Goal: Information Seeking & Learning: Learn about a topic

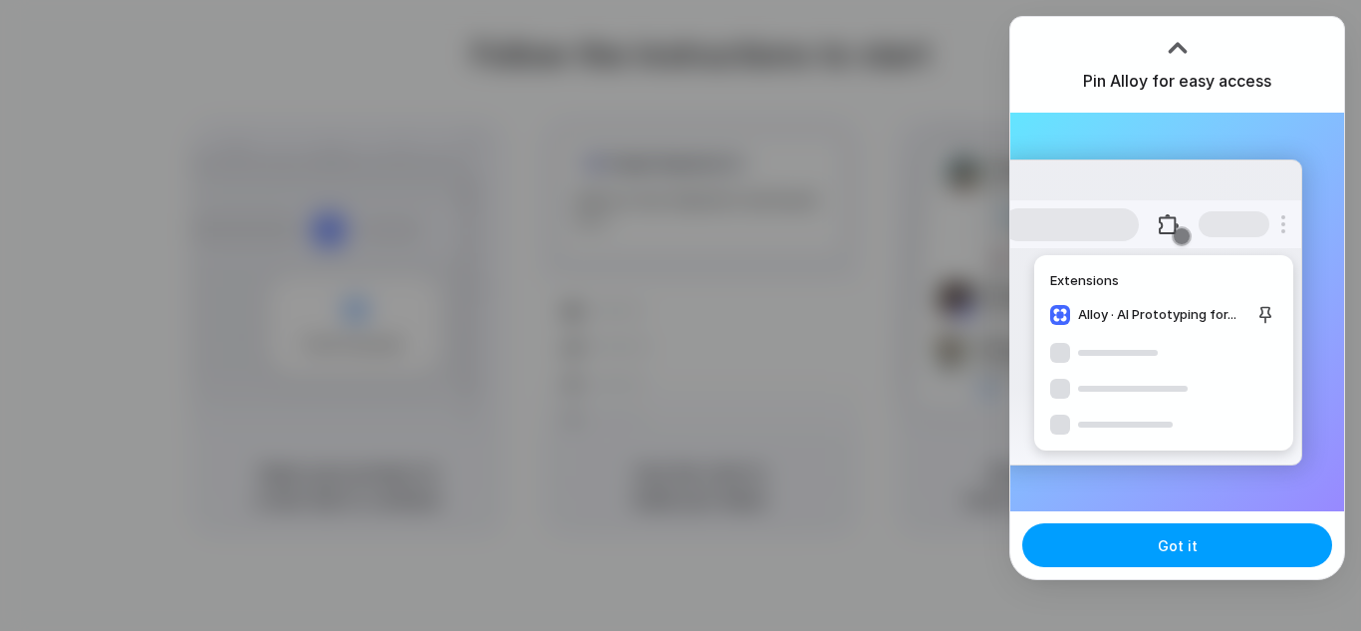
click at [1177, 562] on button "Got it" at bounding box center [1177, 545] width 310 height 44
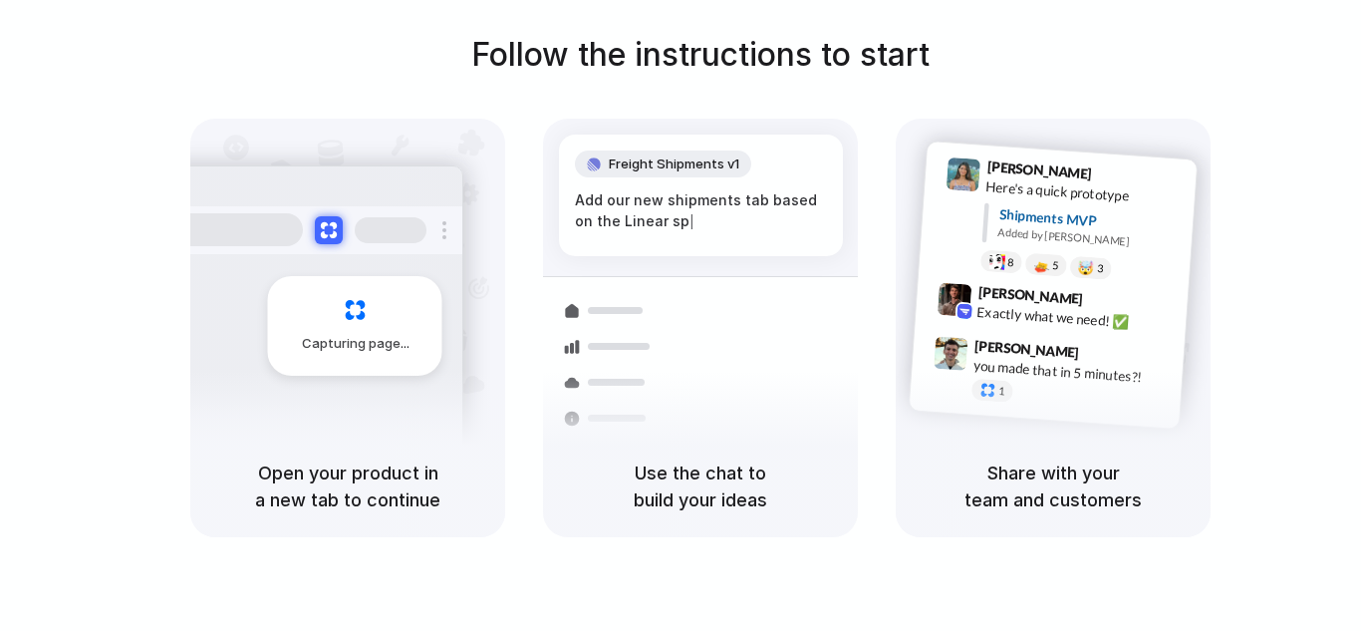
click at [680, 316] on div at bounding box center [680, 316] width 0 height 0
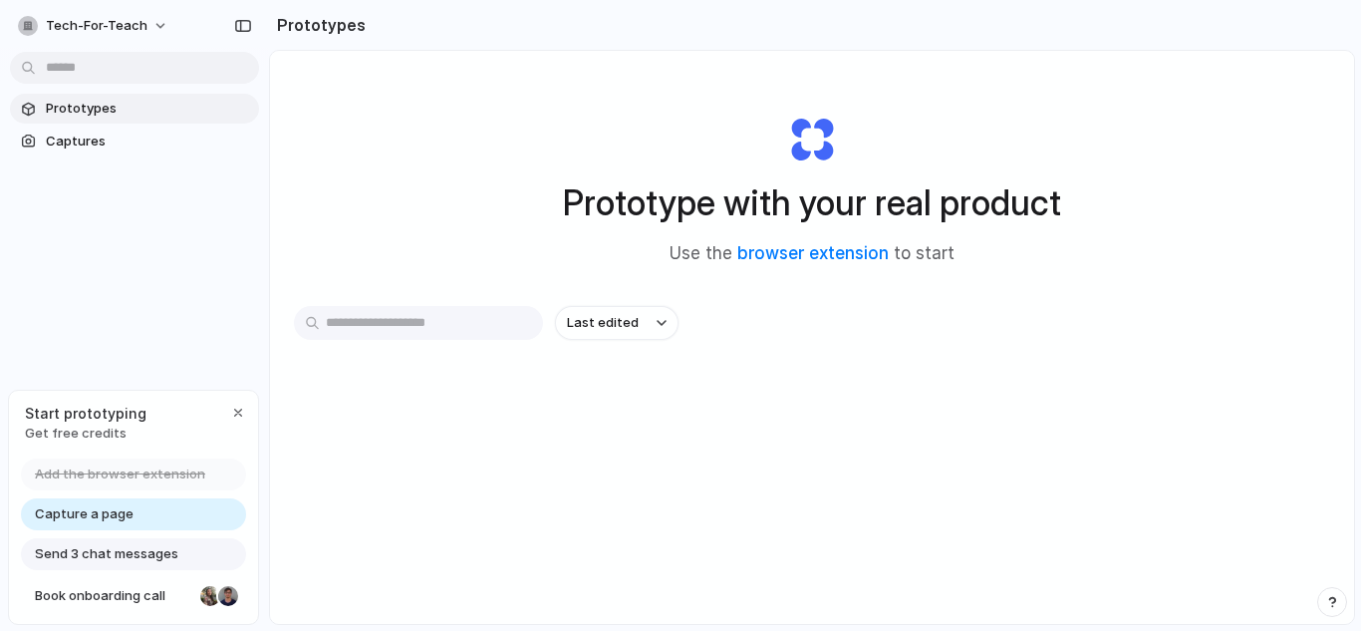
click at [826, 241] on span "Use the browser extension to start" at bounding box center [811, 254] width 285 height 26
click at [826, 261] on link "browser extension" at bounding box center [812, 253] width 151 height 20
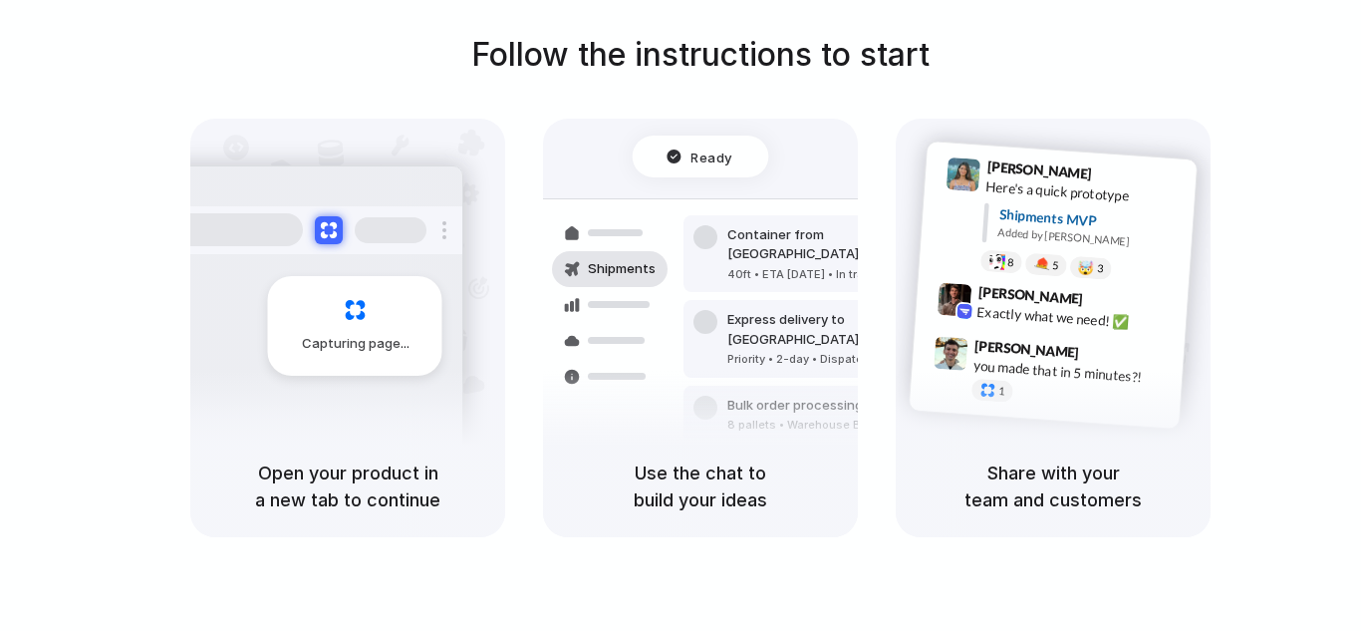
click at [376, 337] on span "Capturing page" at bounding box center [357, 344] width 111 height 20
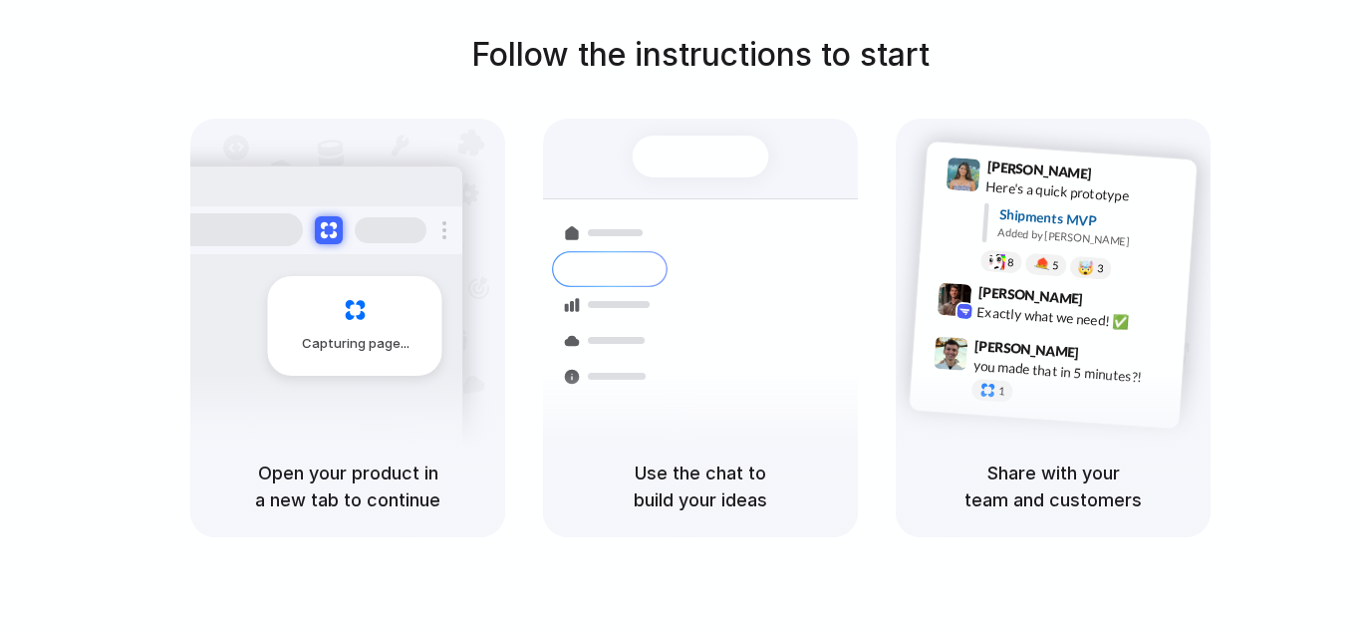
drag, startPoint x: 715, startPoint y: 4, endPoint x: 678, endPoint y: 91, distance: 94.2
click at [678, 91] on div "Follow the instructions to start Capturing page Open your product in a new tab …" at bounding box center [700, 284] width 1361 height 506
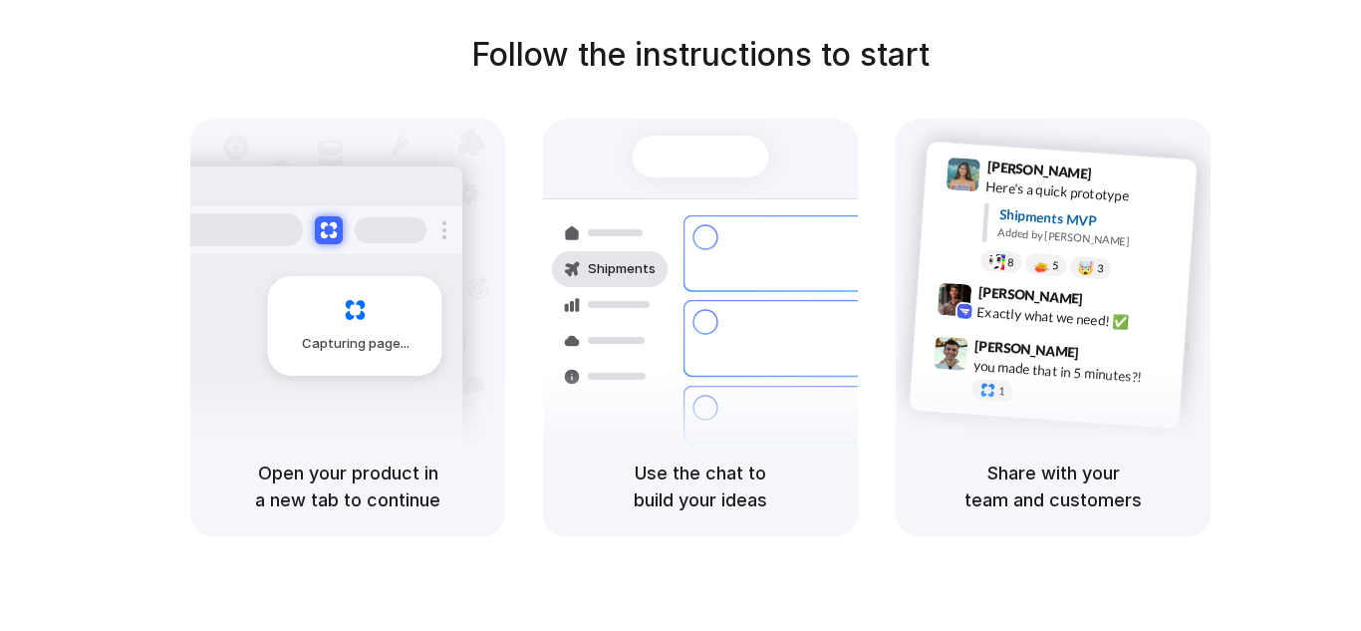
click at [1029, 338] on span "Simon Kubica" at bounding box center [1027, 348] width 106 height 29
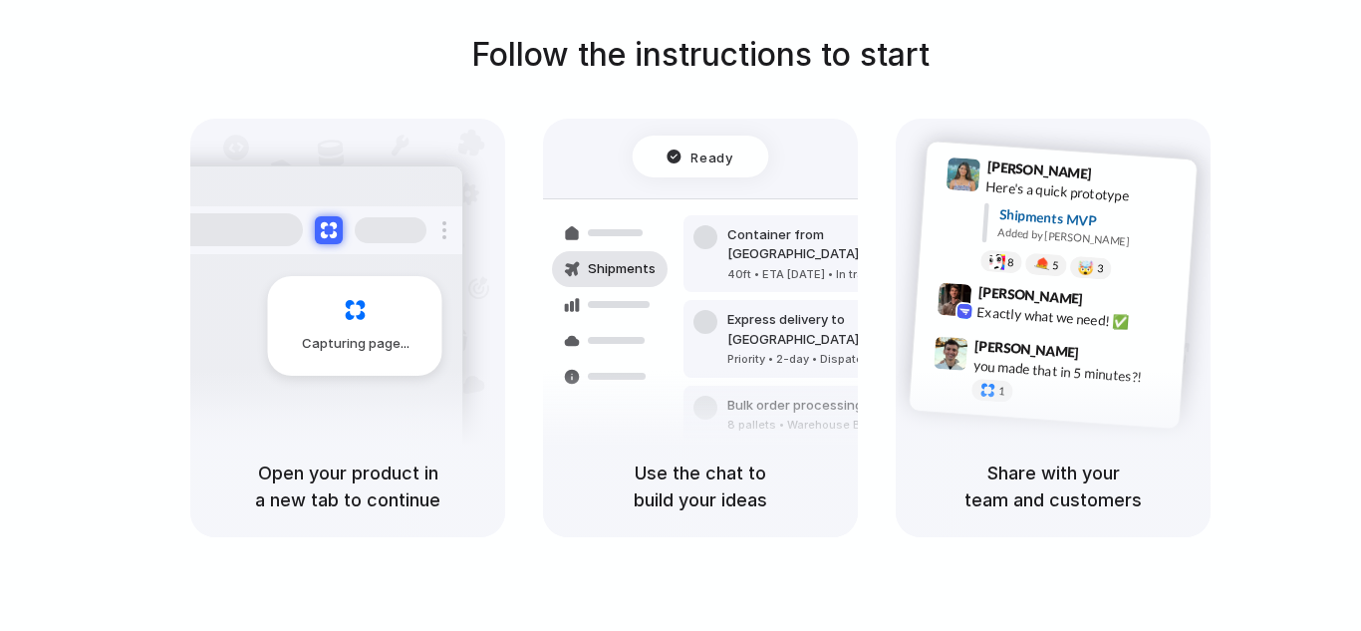
drag, startPoint x: 732, startPoint y: 385, endPoint x: 645, endPoint y: 289, distance: 129.7
click at [645, 289] on div at bounding box center [610, 305] width 116 height 36
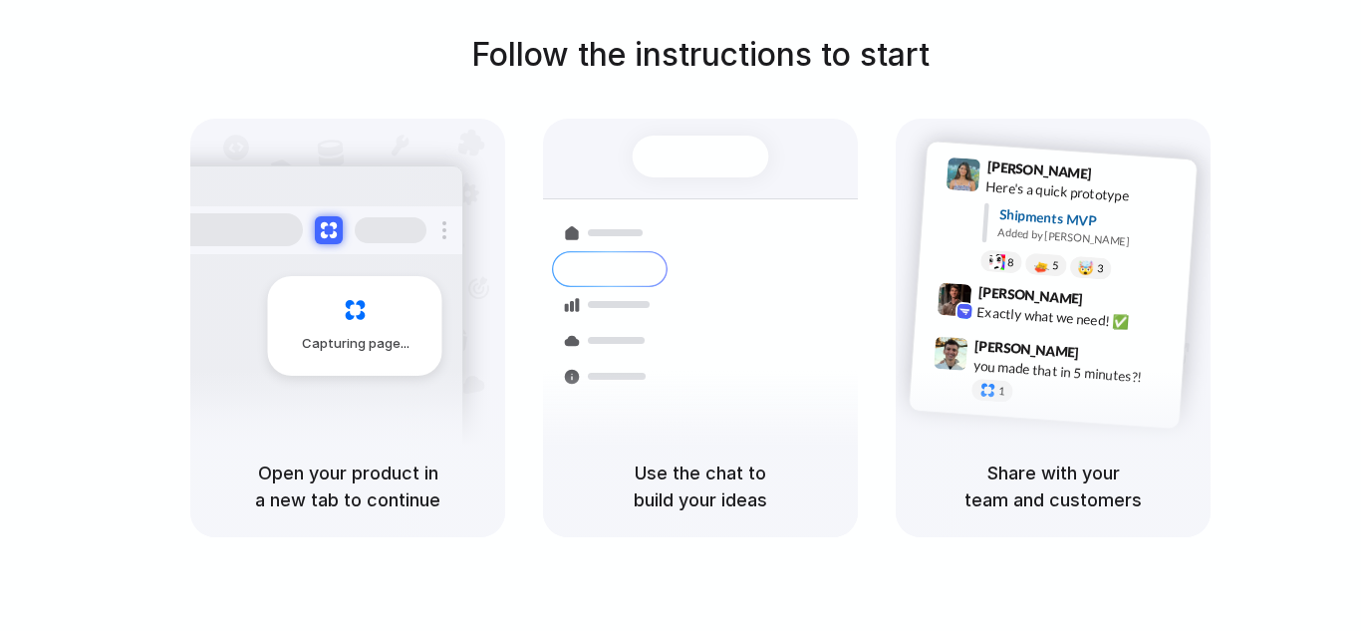
click at [367, 453] on div "Open your product in a new tab to continue" at bounding box center [347, 486] width 315 height 102
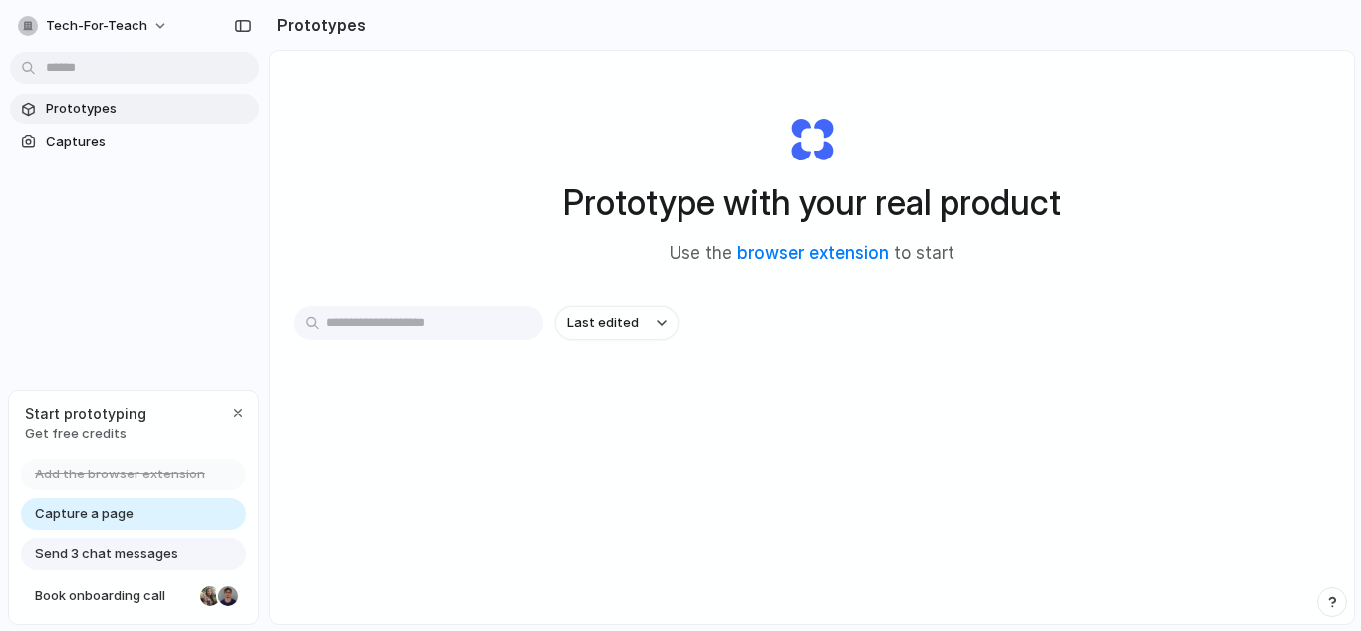
click at [122, 550] on span "Send 3 chat messages" at bounding box center [106, 554] width 143 height 20
click at [87, 439] on span "Get free credits" at bounding box center [86, 433] width 122 height 20
click at [97, 506] on span "Capture a page" at bounding box center [84, 514] width 99 height 20
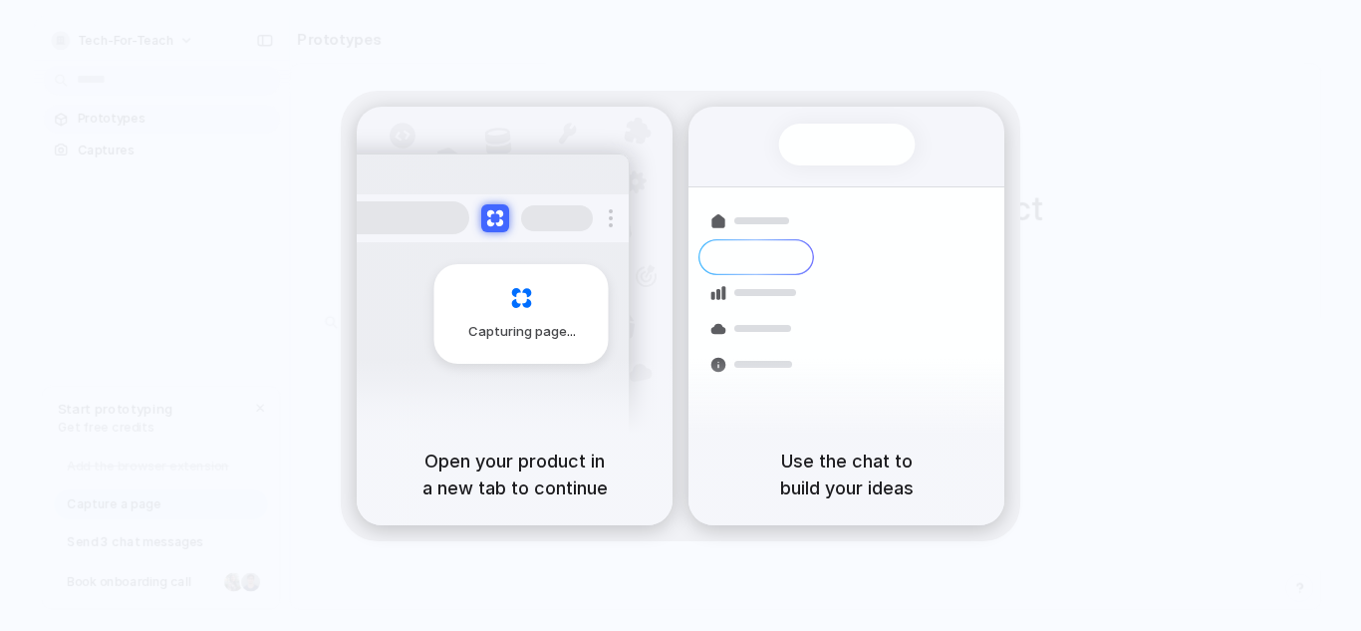
click at [496, 306] on div "Capturing page" at bounding box center [521, 314] width 174 height 100
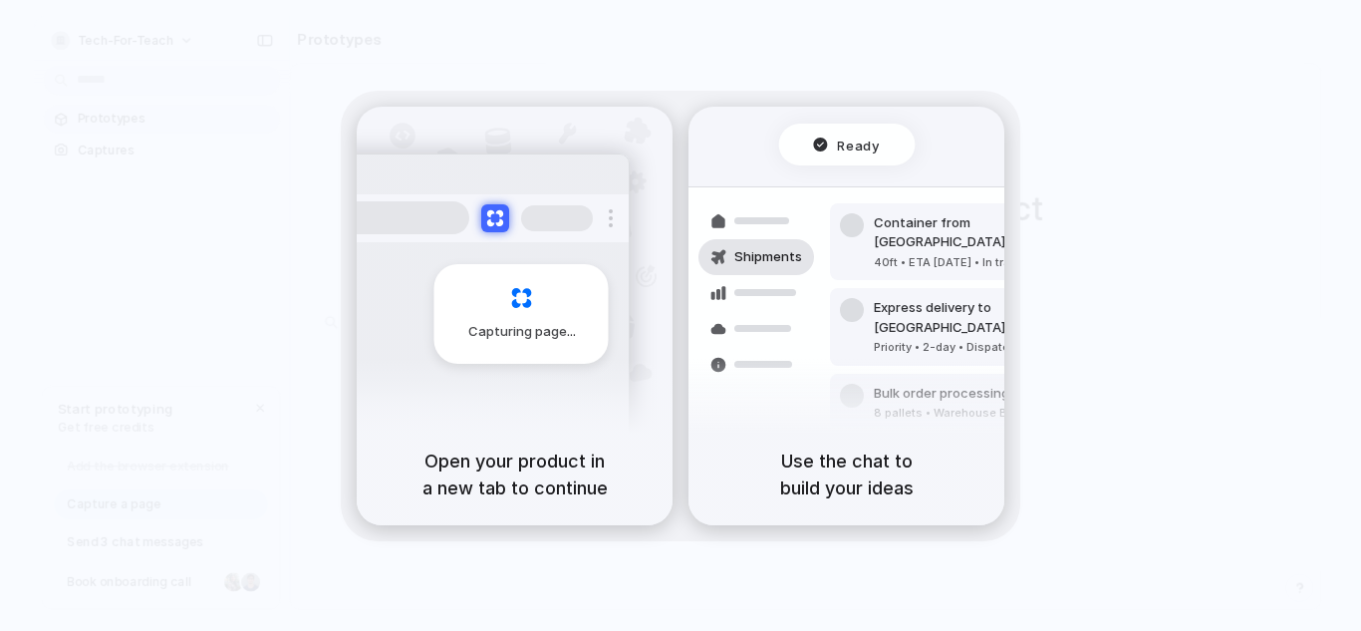
click at [680, 316] on div at bounding box center [680, 316] width 0 height 0
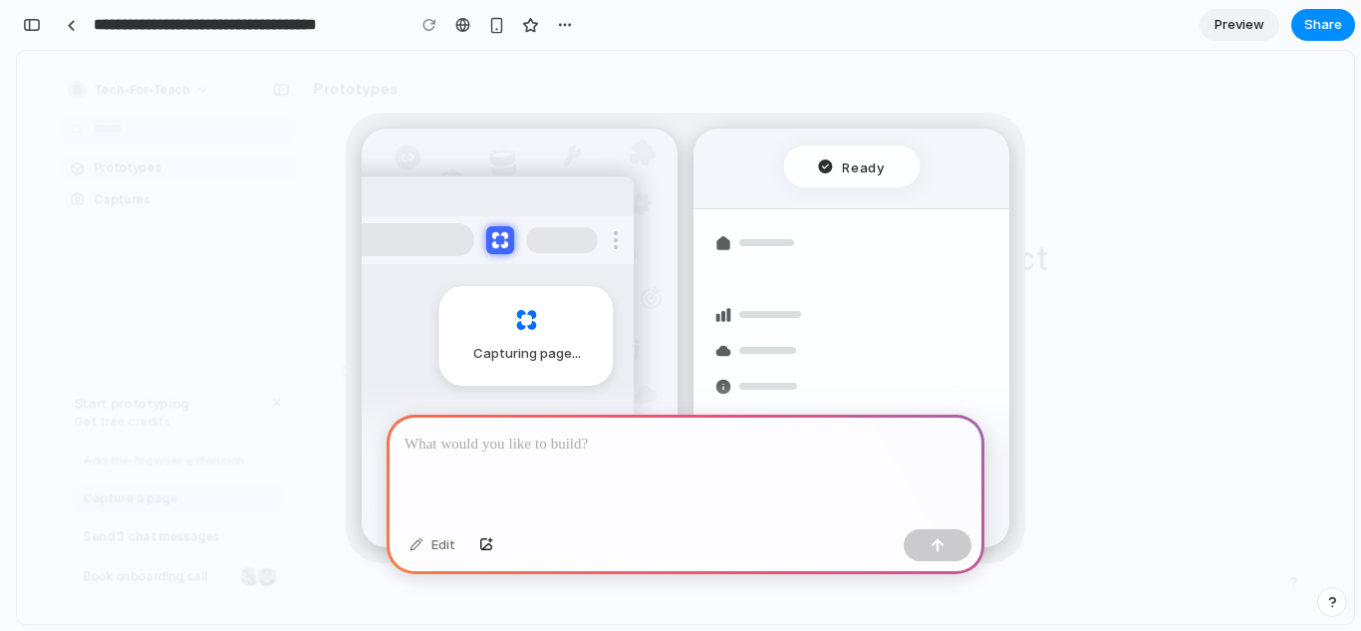
click at [551, 440] on p at bounding box center [685, 444] width 562 height 24
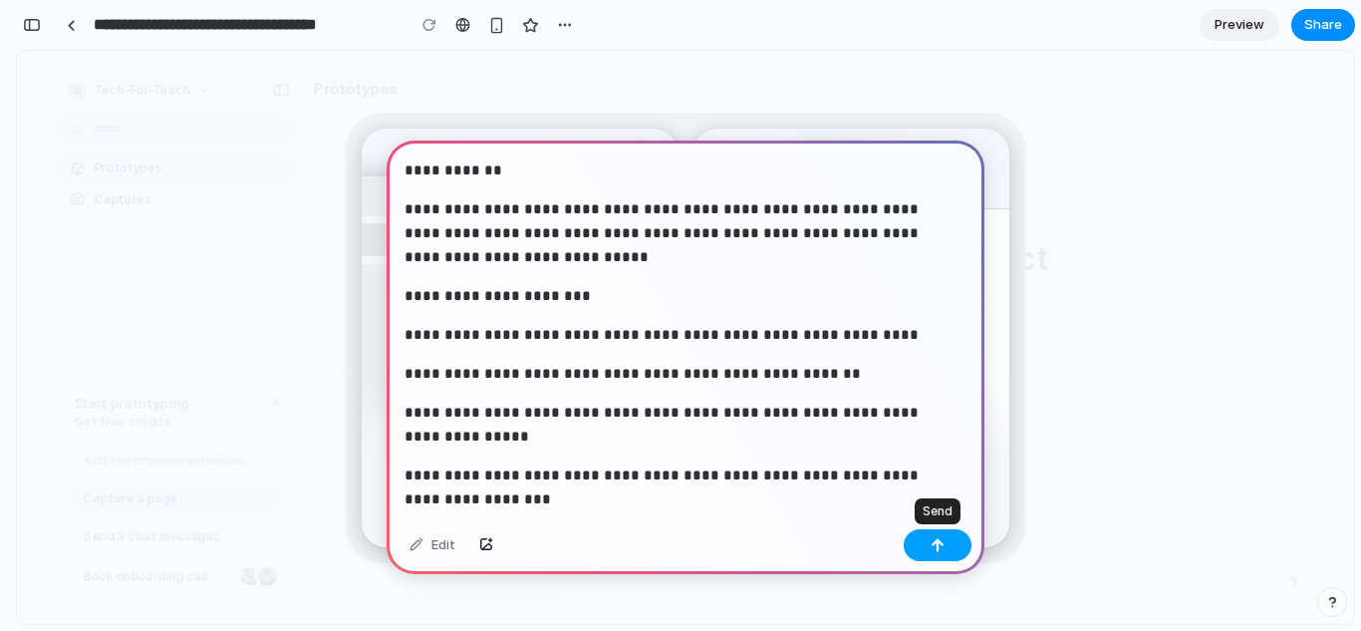
click at [931, 548] on div "button" at bounding box center [937, 545] width 14 height 14
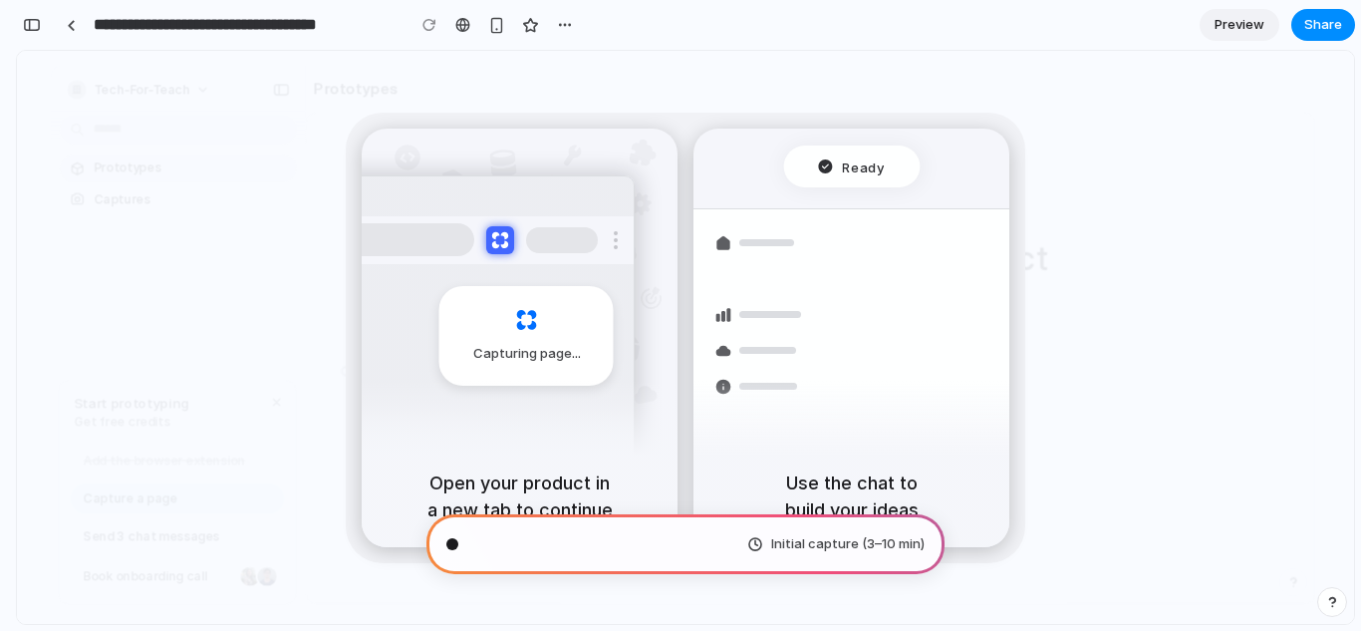
scroll to position [3844, 0]
type input "**********"
click at [853, 546] on span "Initial capture (3–10 min)" at bounding box center [847, 544] width 153 height 20
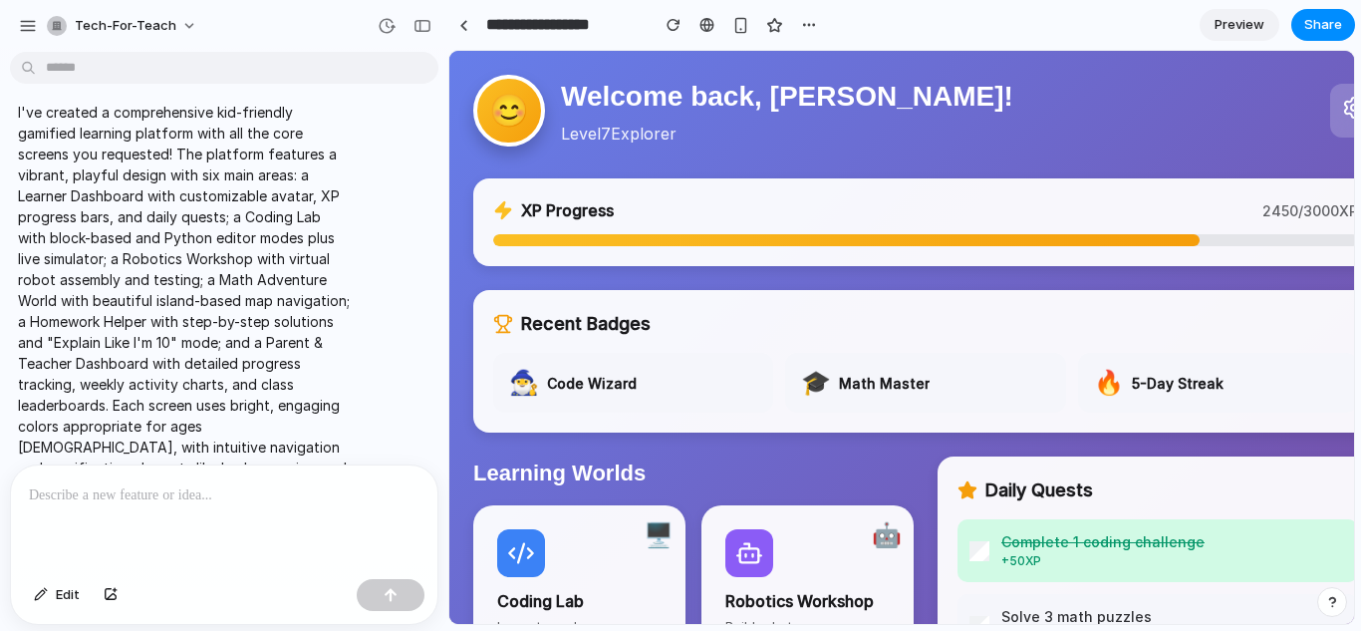
scroll to position [0, 0]
click at [1256, 21] on span "Preview" at bounding box center [1239, 25] width 50 height 20
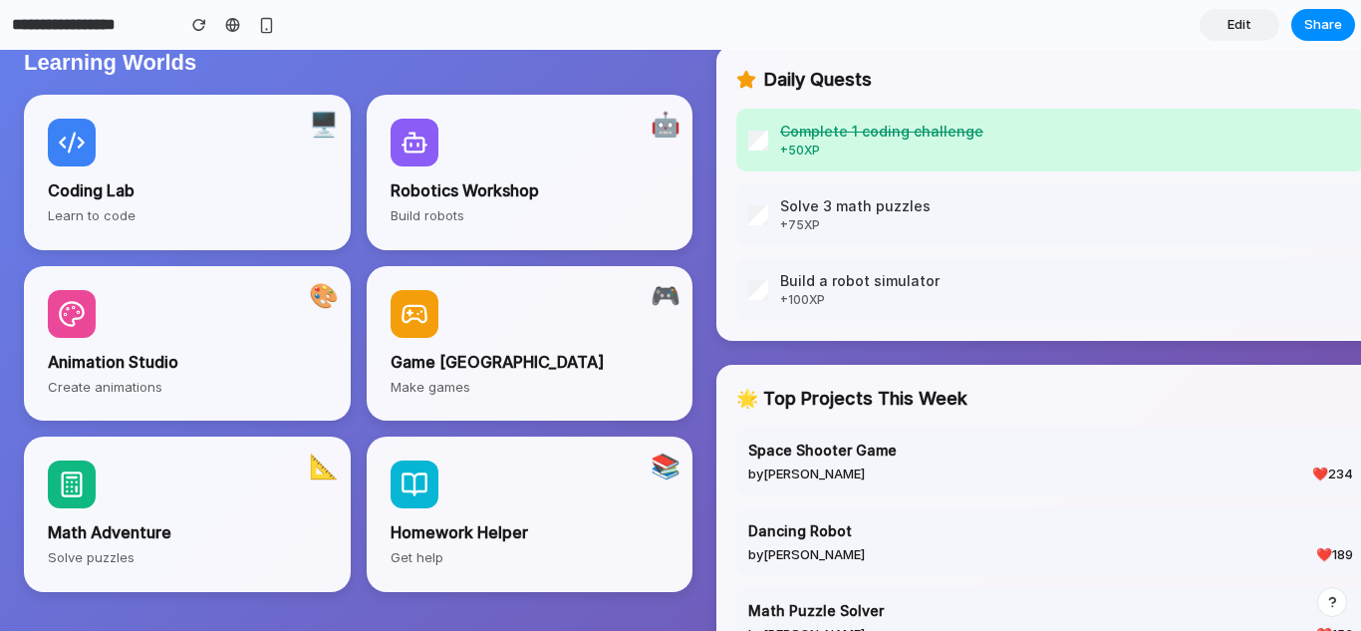
scroll to position [412, 0]
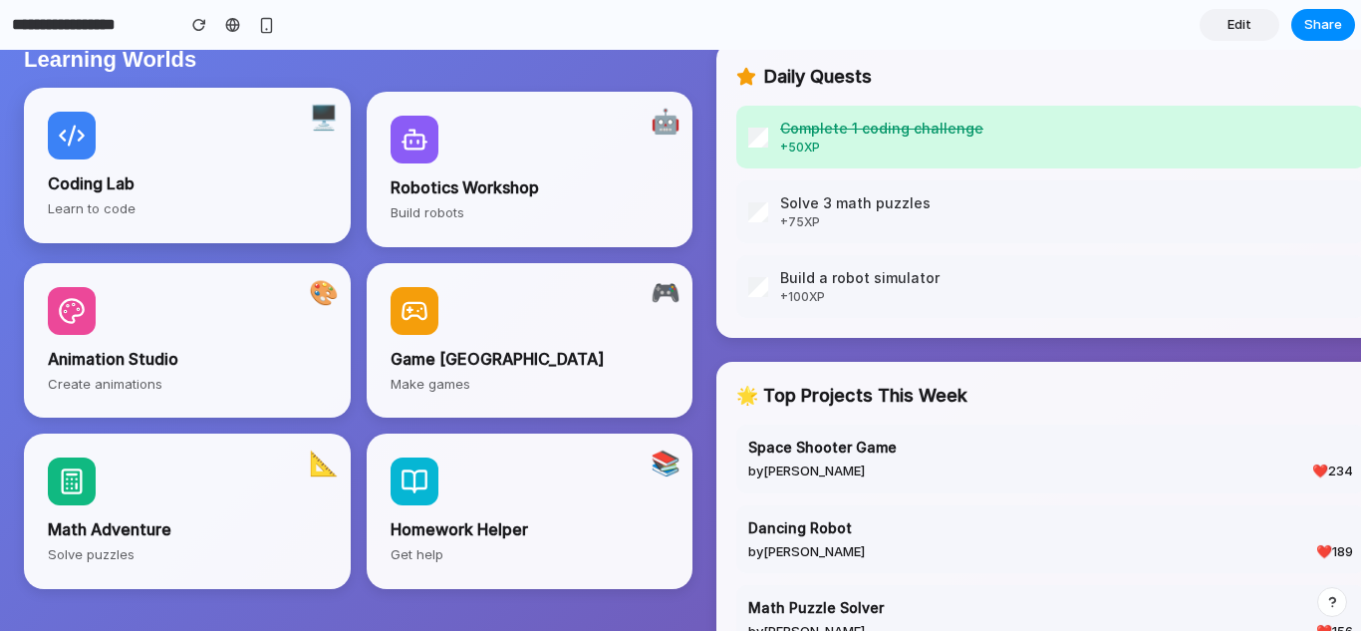
click at [263, 202] on p "Learn to code" at bounding box center [187, 209] width 279 height 20
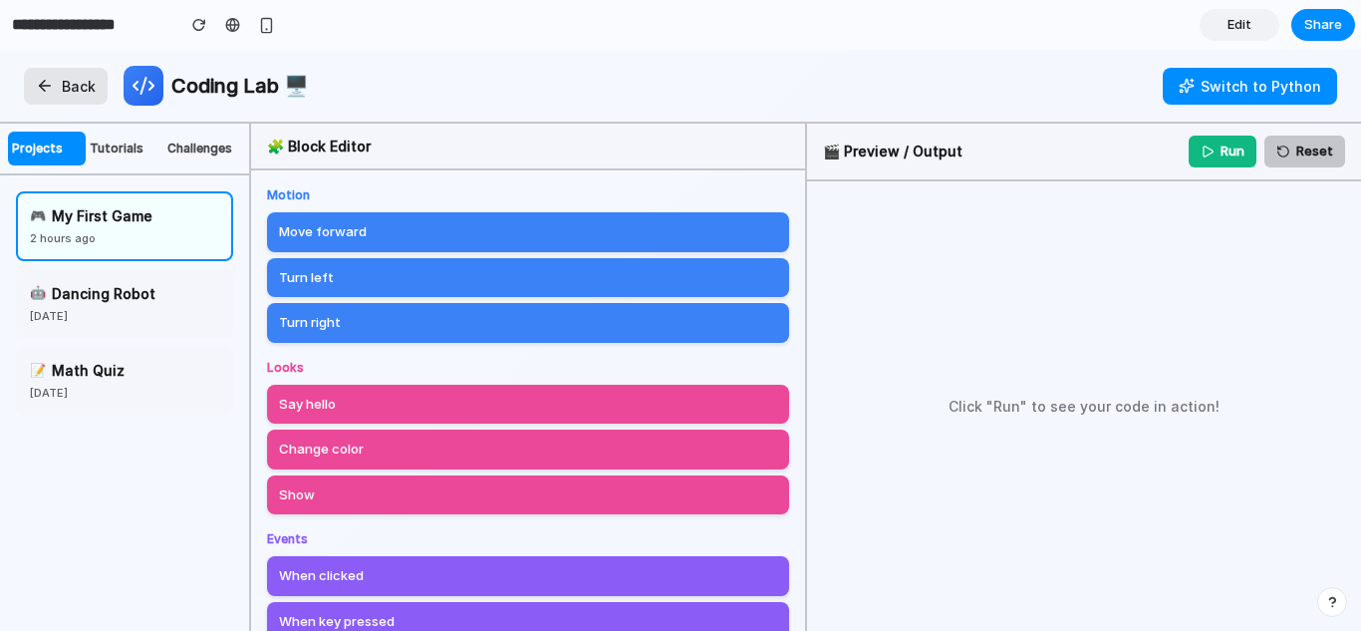
click at [127, 242] on div "2 hours ago" at bounding box center [124, 238] width 189 height 17
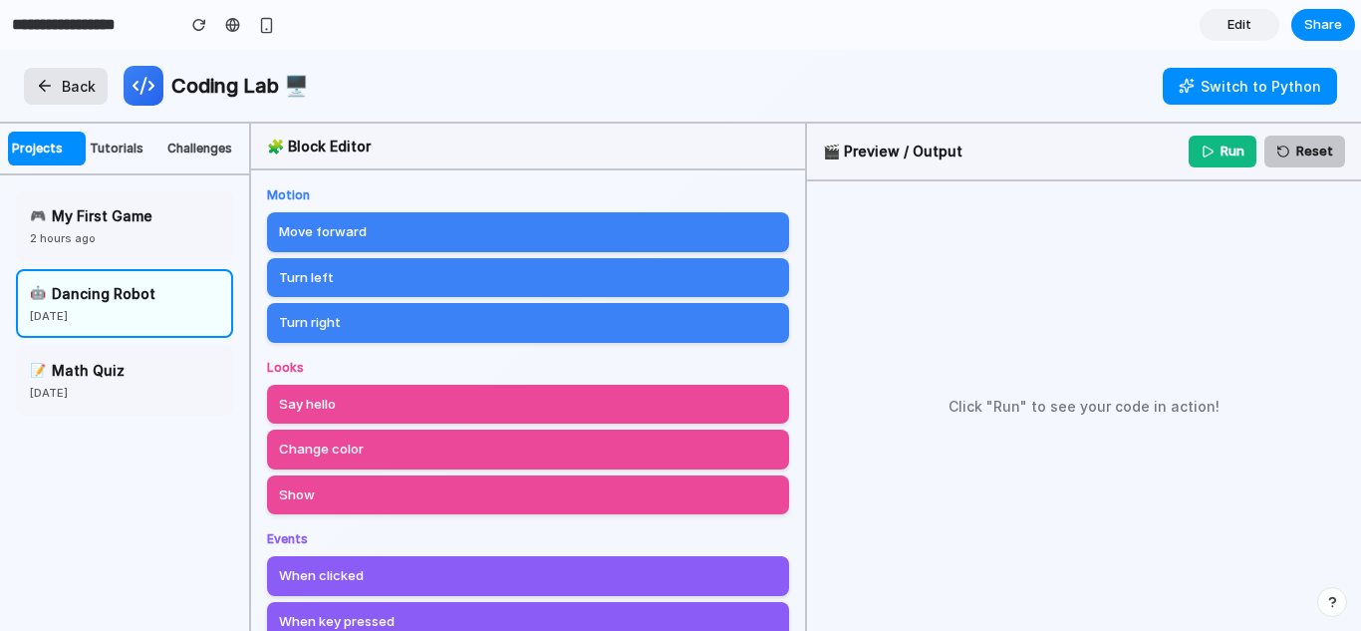
click at [142, 314] on div "[DATE]" at bounding box center [124, 316] width 189 height 17
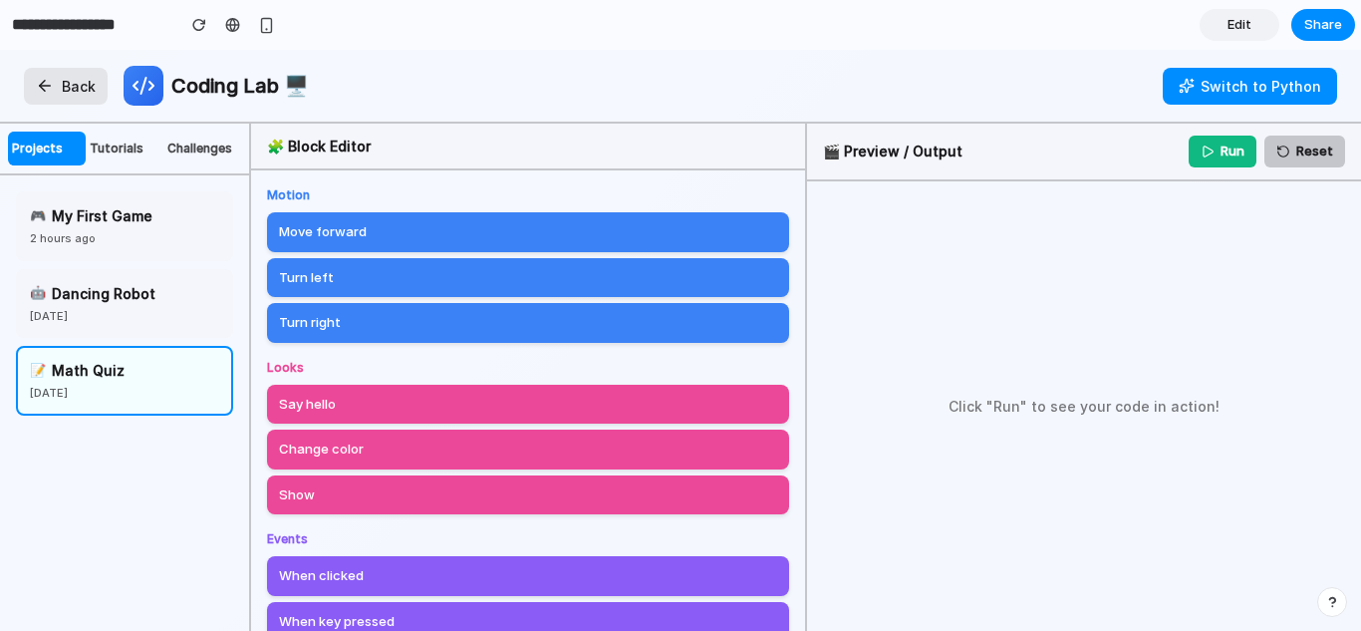
click at [146, 370] on div "📝 Math Quiz" at bounding box center [124, 370] width 189 height 21
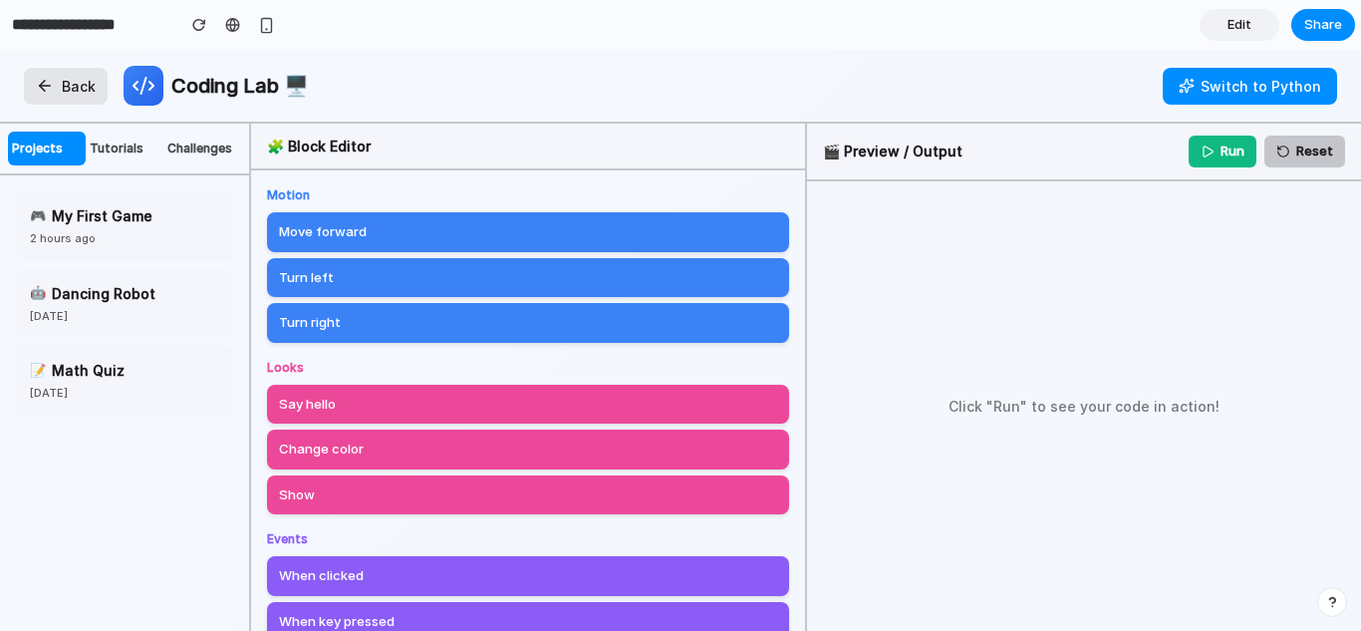
click at [144, 138] on button "tutorials" at bounding box center [125, 149] width 78 height 34
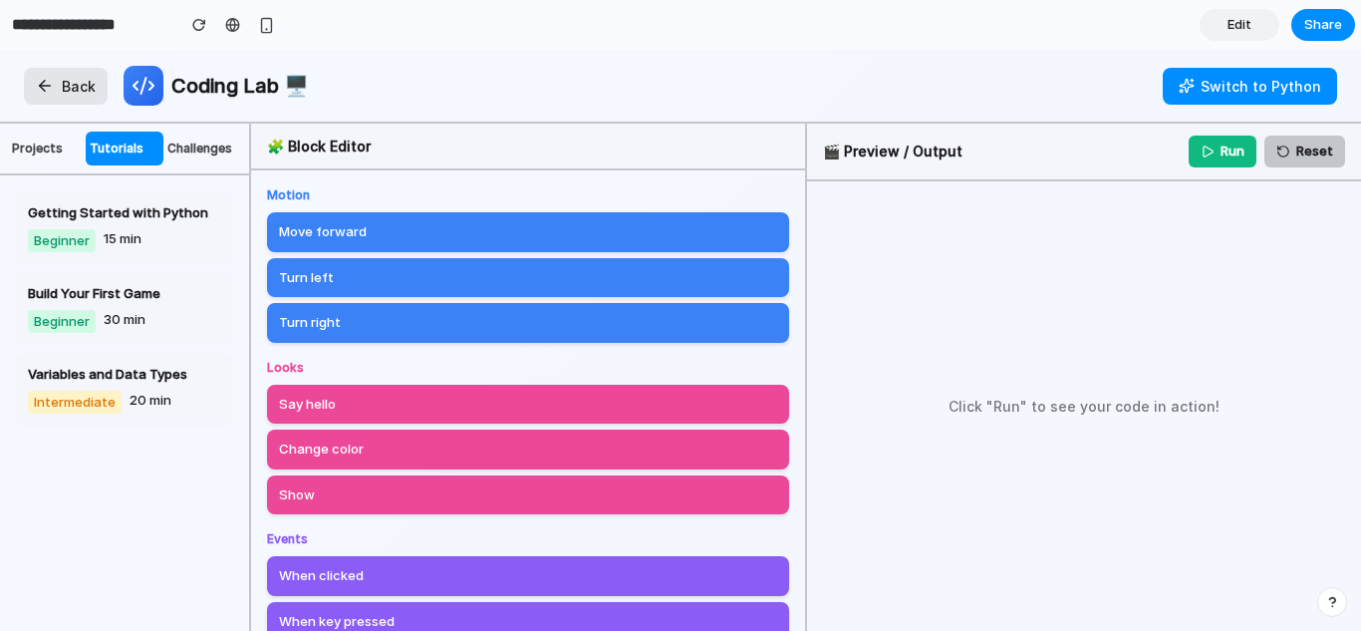
click at [165, 188] on div "Getting Started with Python Beginner 15 min Build Your First Game Beginner 30 m…" at bounding box center [124, 308] width 249 height 266
click at [163, 213] on div "Getting Started with Python" at bounding box center [124, 213] width 193 height 20
click at [483, 253] on div "Move forward Turn left Turn right" at bounding box center [528, 277] width 522 height 131
click at [460, 226] on div "Move forward" at bounding box center [528, 232] width 522 height 40
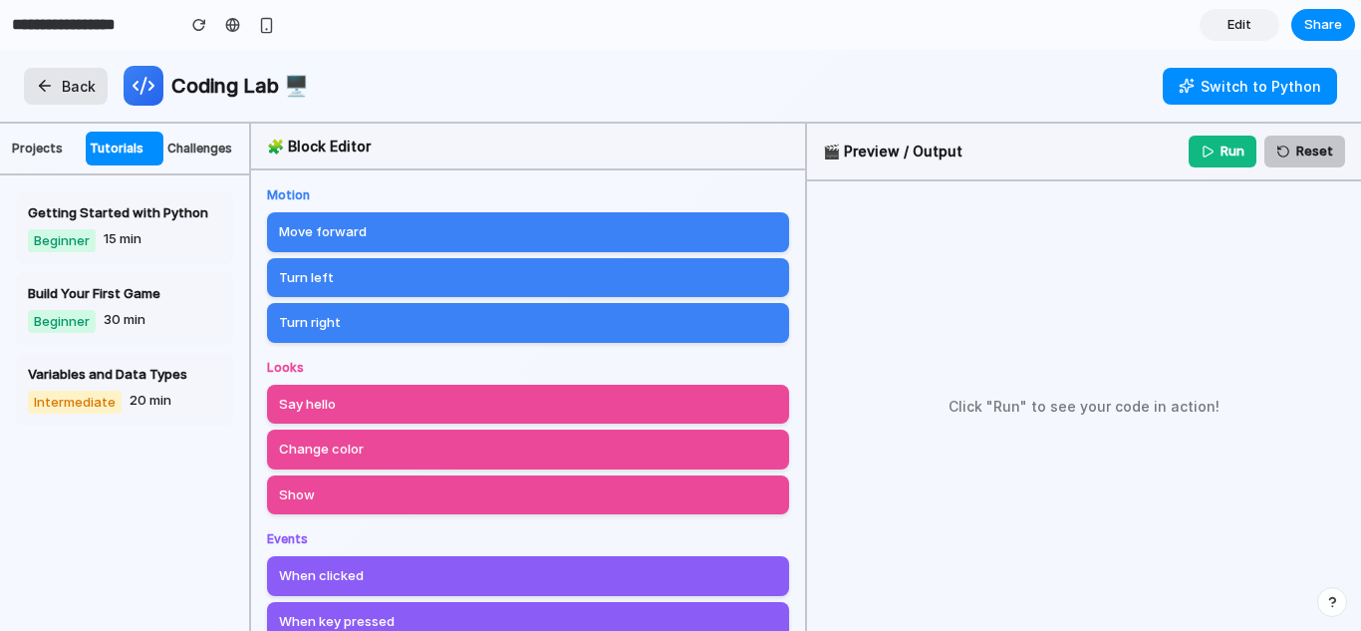
drag, startPoint x: 460, startPoint y: 226, endPoint x: 931, endPoint y: 195, distance: 472.2
click at [931, 195] on div "🧩 Block Editor Motion Move forward Turn left Turn right Looks Say hello Change …" at bounding box center [806, 377] width 1110 height 507
click at [1219, 157] on button "Run" at bounding box center [1223, 151] width 68 height 32
drag, startPoint x: 681, startPoint y: 253, endPoint x: 740, endPoint y: 253, distance: 58.8
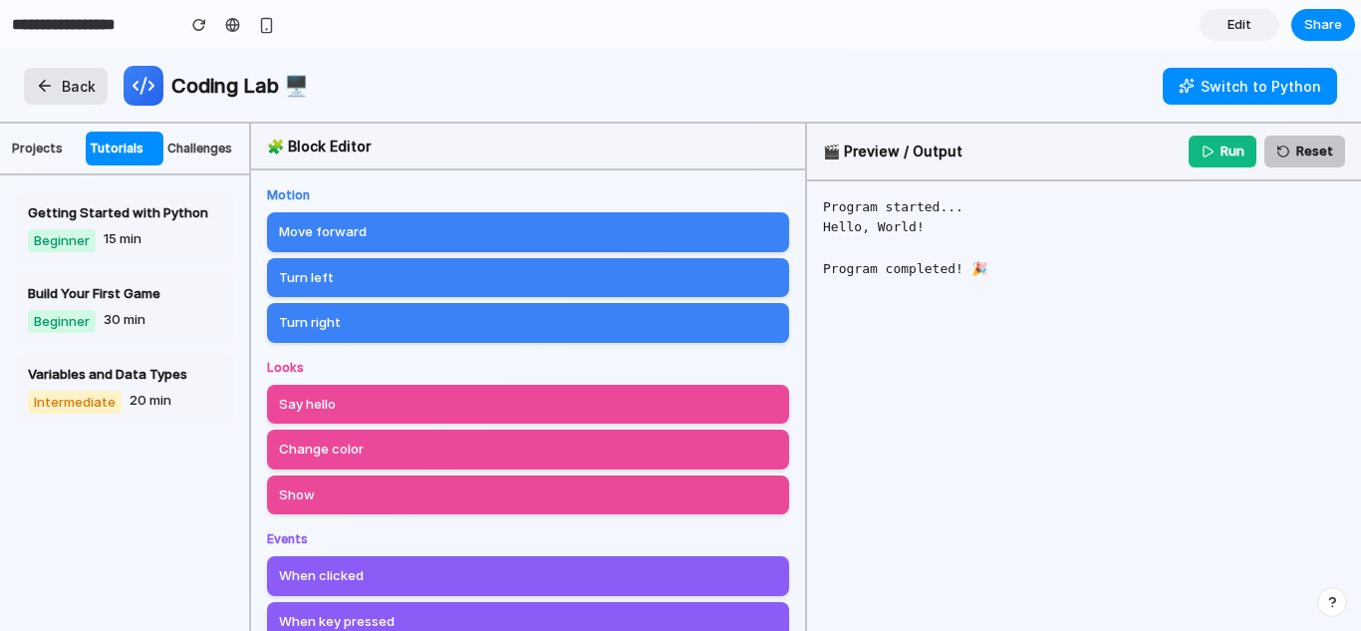
click at [740, 253] on div "Move forward Turn left Turn right" at bounding box center [528, 277] width 522 height 131
click at [1207, 94] on button "Switch to Python" at bounding box center [1250, 86] width 174 height 37
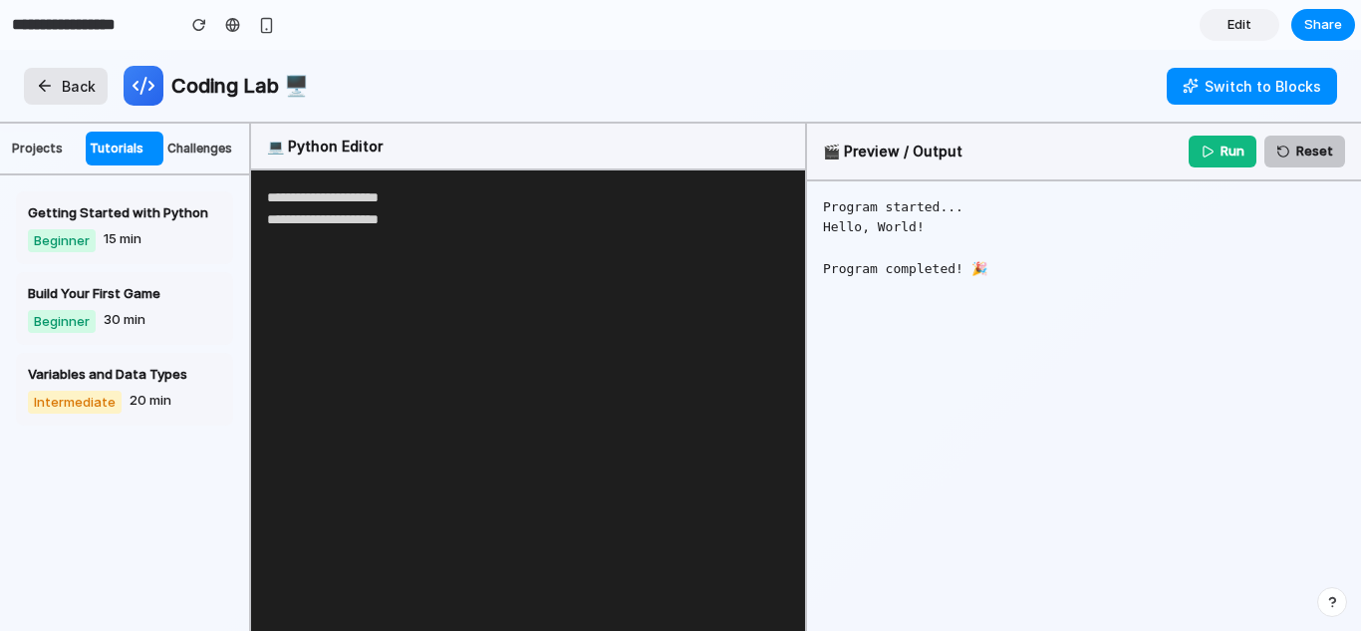
click at [198, 146] on button "challenges" at bounding box center [202, 149] width 78 height 34
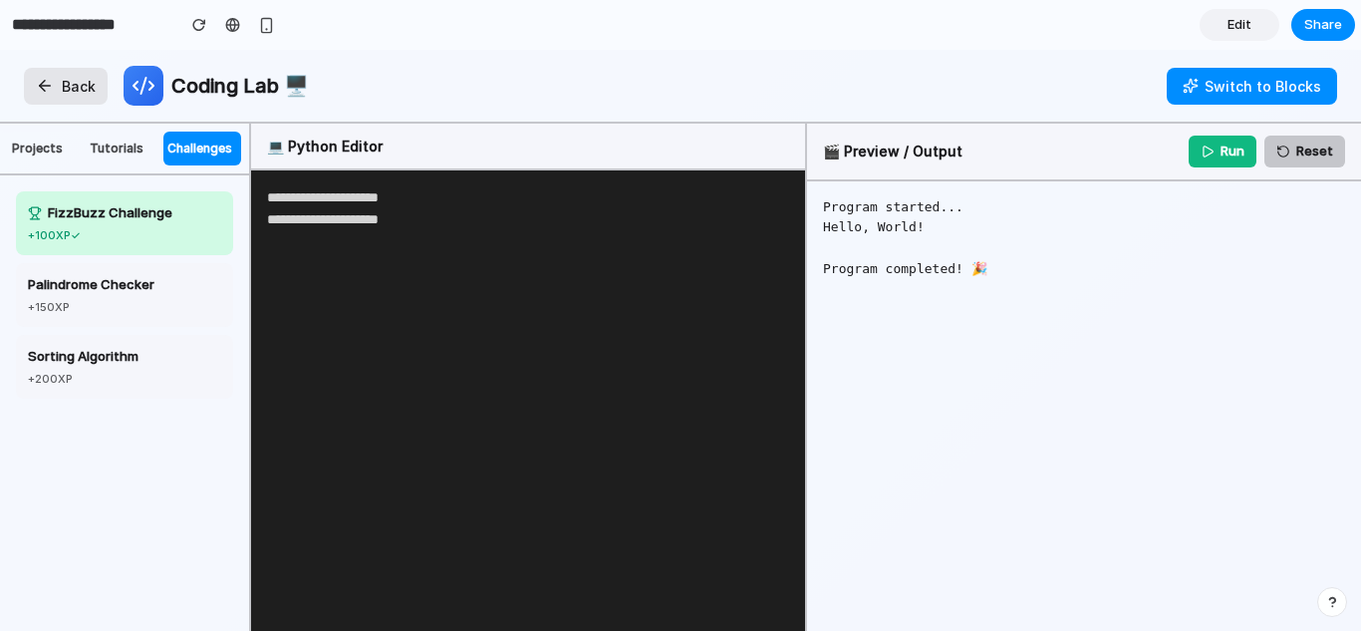
click at [38, 156] on button "projects" at bounding box center [47, 149] width 78 height 34
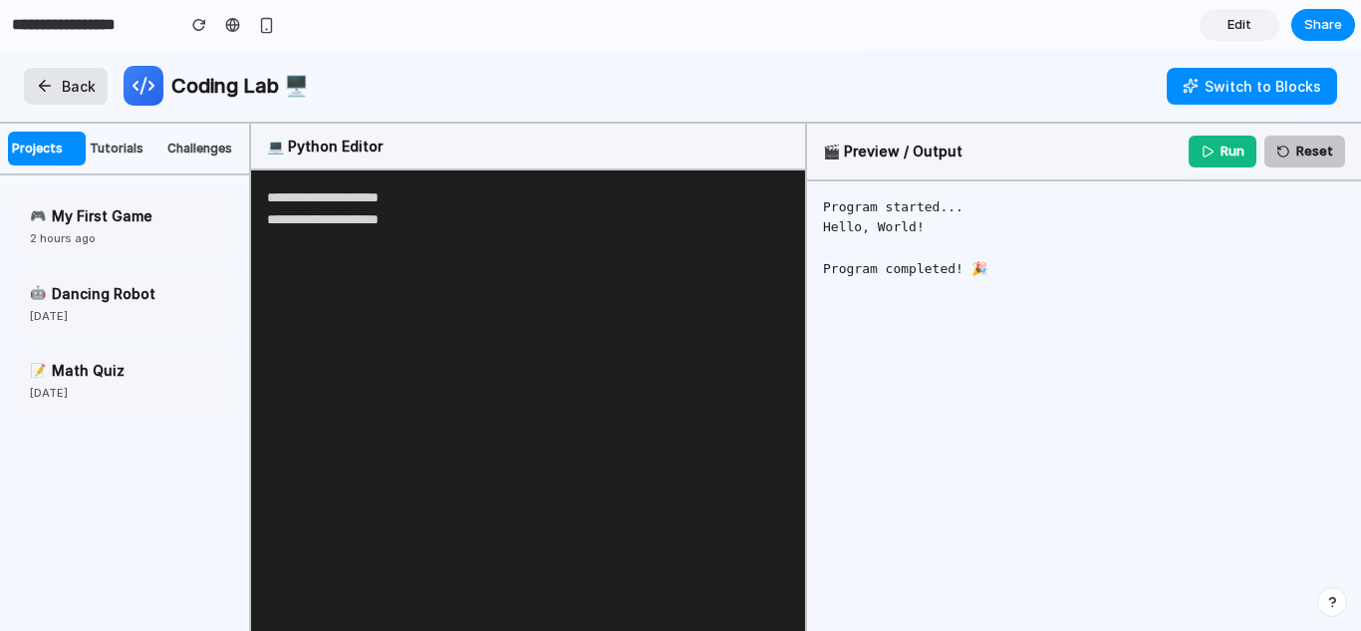
click at [199, 97] on h1 "Coding Lab 🖥️" at bounding box center [239, 86] width 137 height 30
click at [210, 84] on h1 "Coding Lab 🖥️" at bounding box center [239, 86] width 137 height 30
click at [46, 81] on button "Back" at bounding box center [66, 86] width 84 height 37
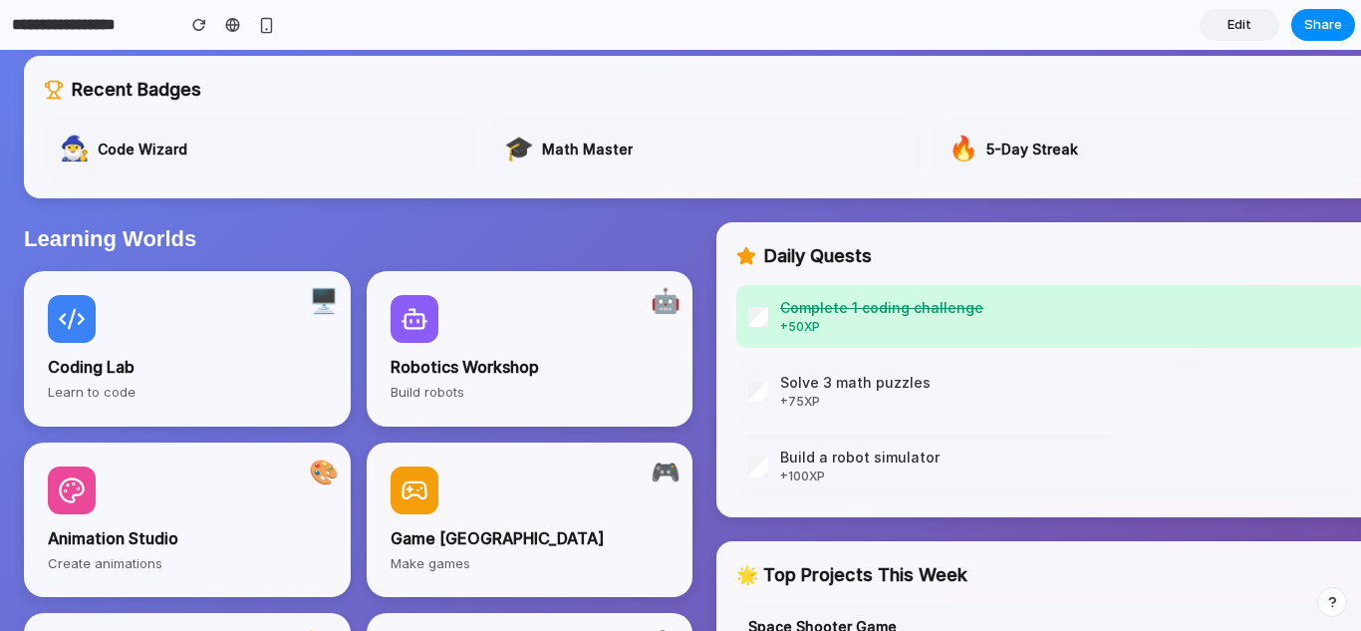
scroll to position [237, 0]
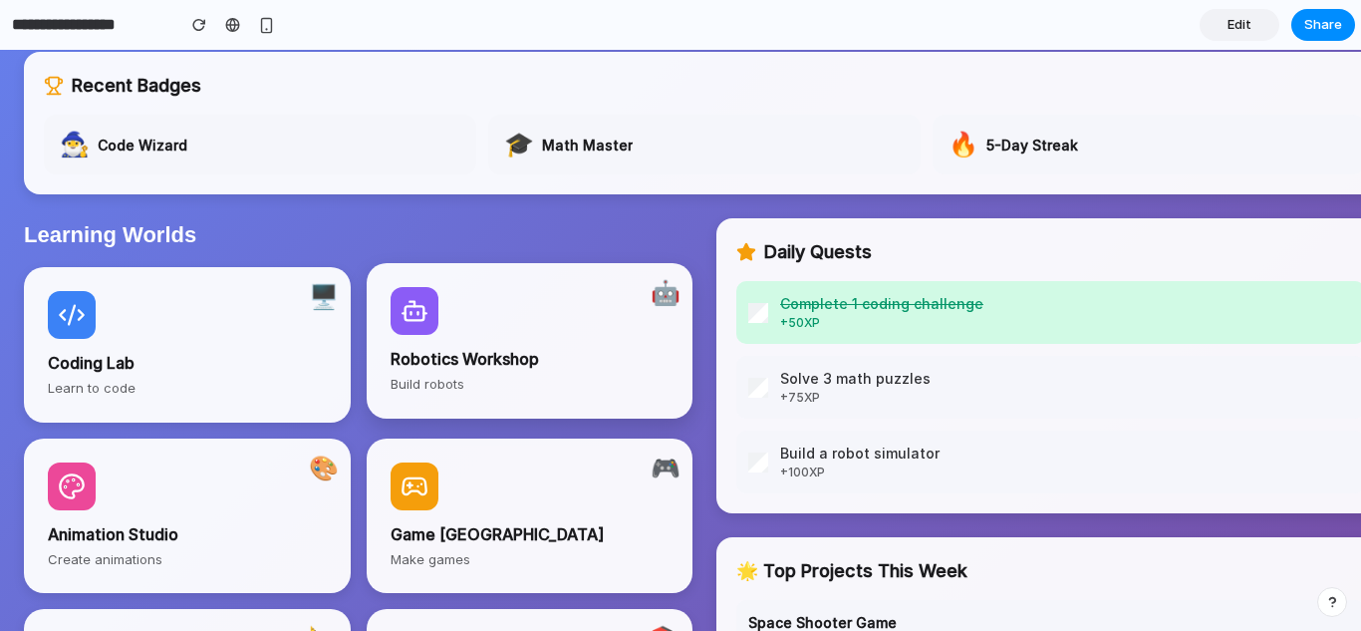
click at [499, 365] on h3 "Robotics Workshop" at bounding box center [530, 359] width 279 height 24
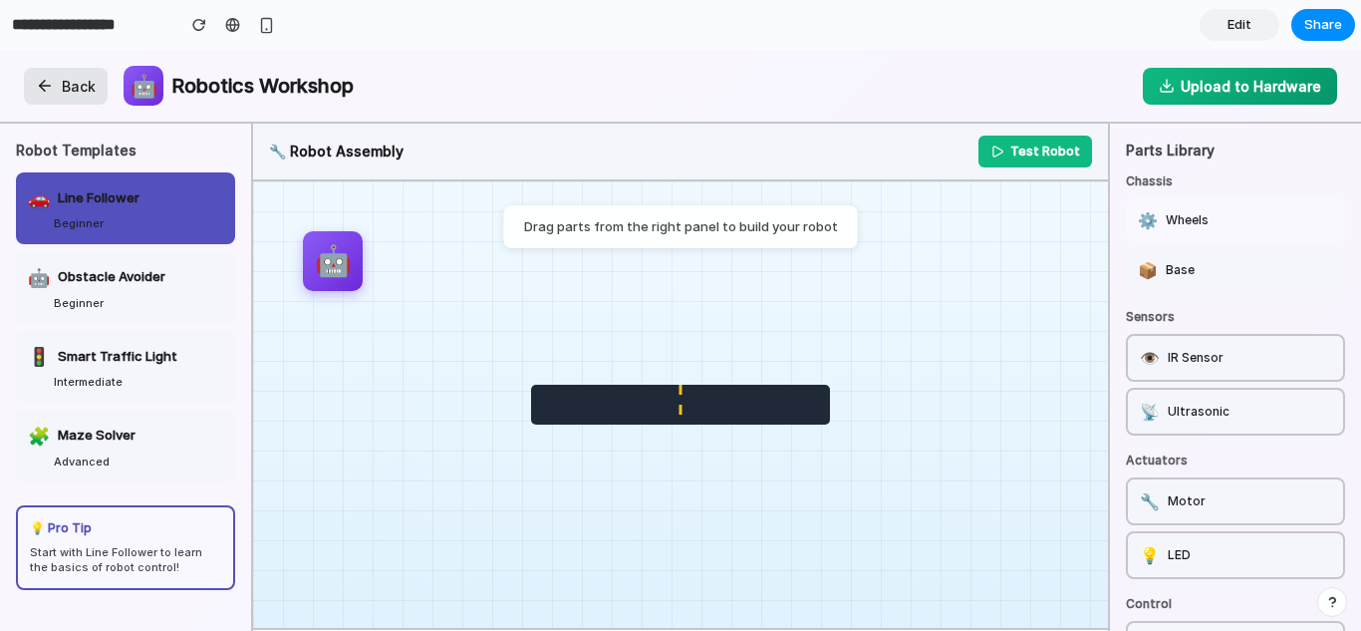
click at [1179, 242] on div "⚙️ Wheels" at bounding box center [1235, 220] width 219 height 44
click at [152, 368] on div "🚦 Smart Traffic Light" at bounding box center [125, 356] width 195 height 27
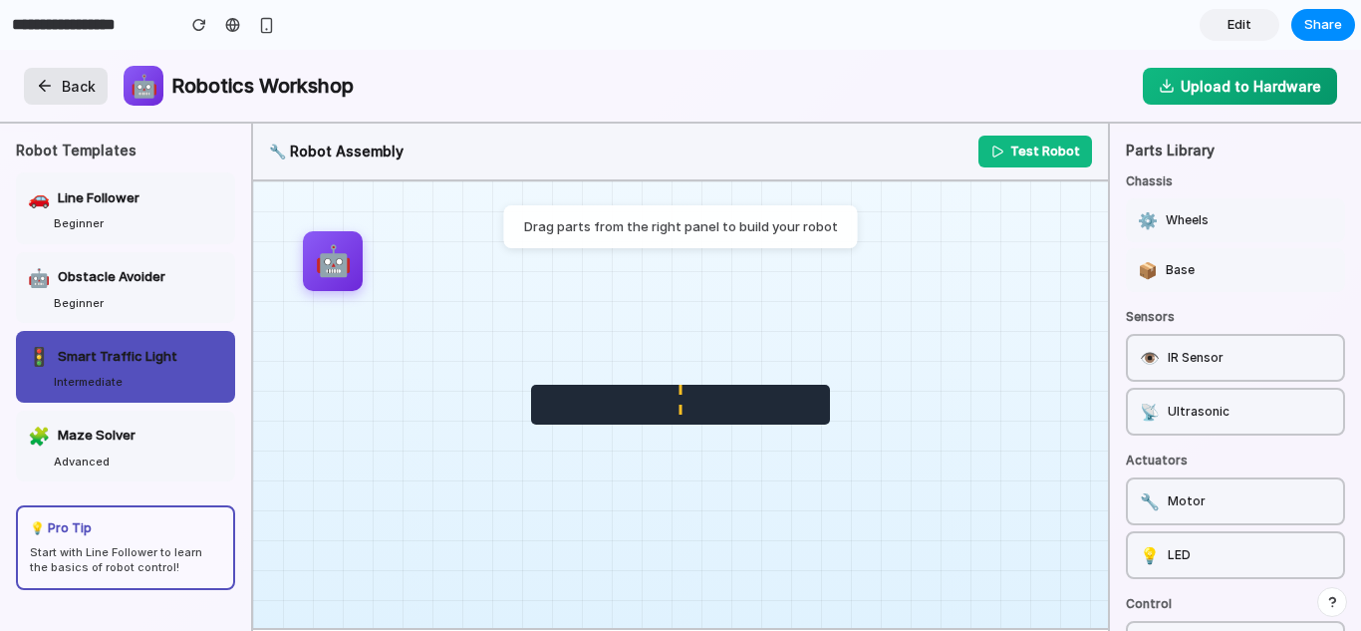
click at [163, 350] on span "Smart Traffic Light" at bounding box center [118, 357] width 120 height 20
click at [153, 295] on div "Beginner" at bounding box center [138, 303] width 169 height 17
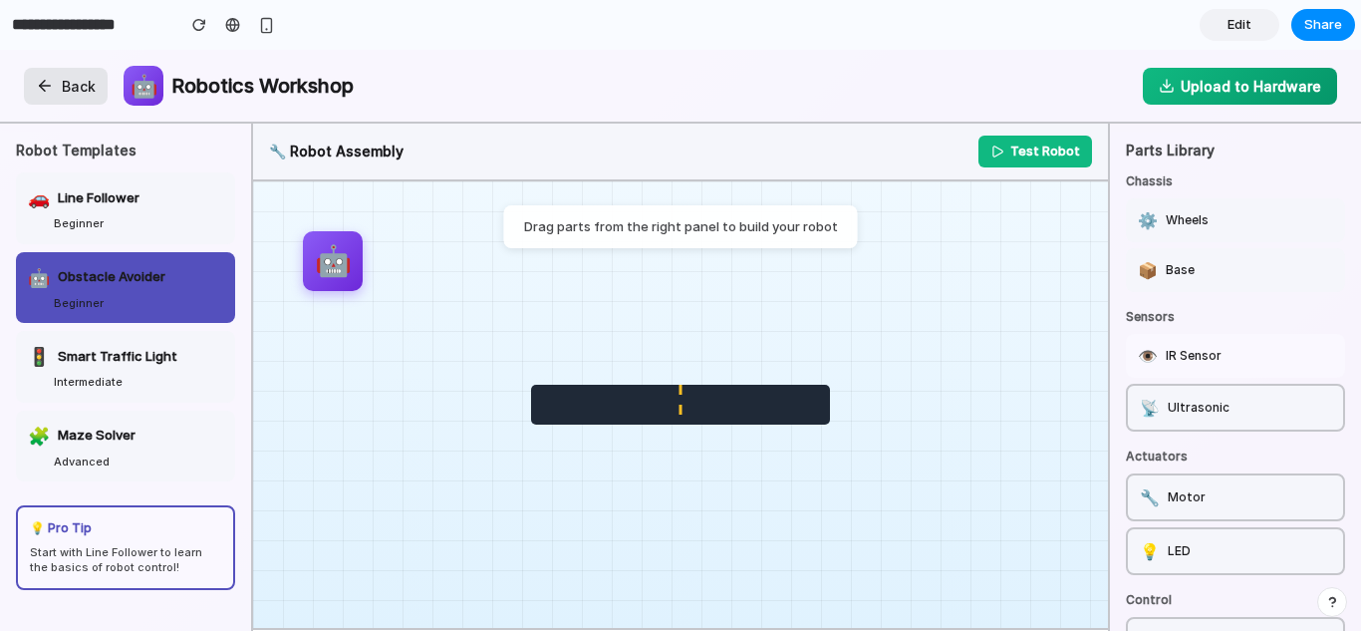
click at [1207, 359] on div "👁️ IR Sensor" at bounding box center [1235, 356] width 219 height 44
click at [37, 72] on button "Back" at bounding box center [66, 86] width 84 height 37
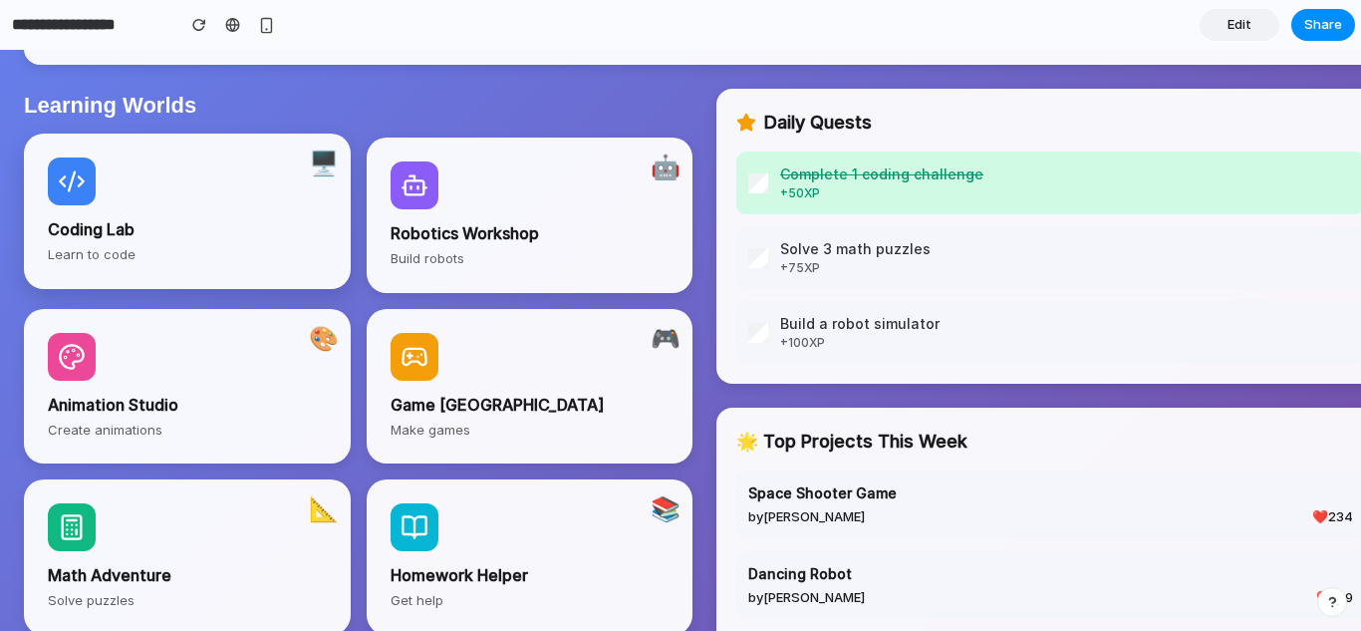
scroll to position [431, 0]
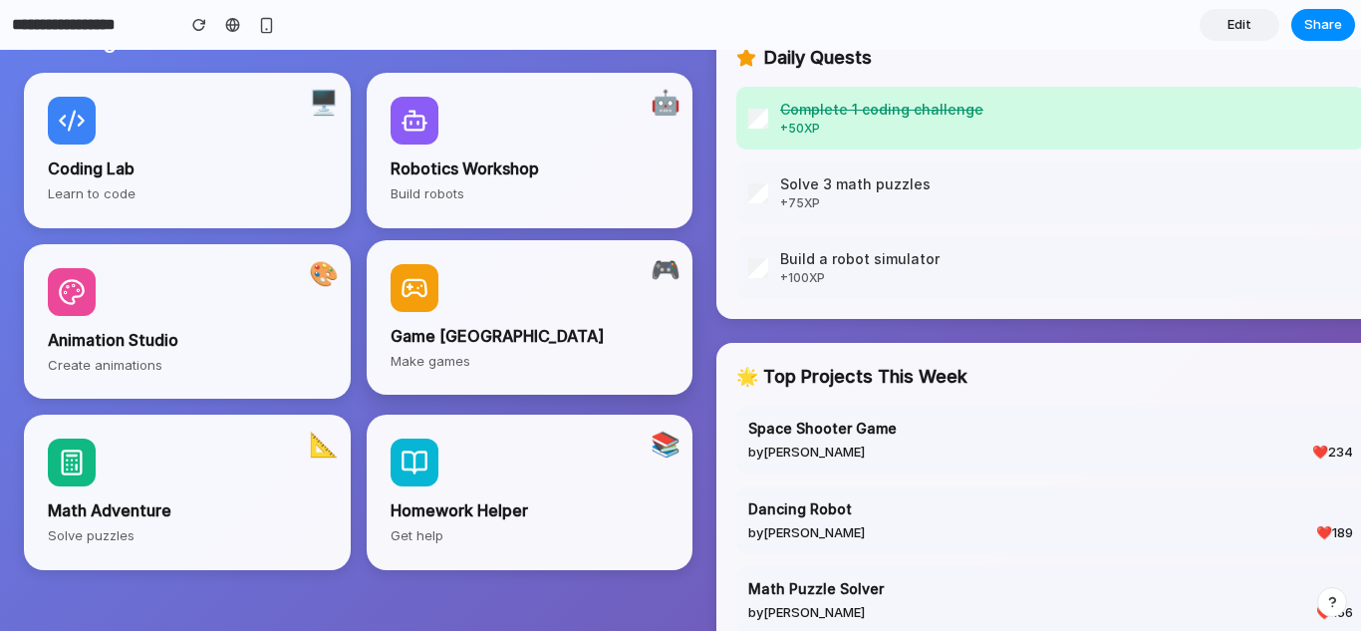
click at [457, 334] on h3 "Game [GEOGRAPHIC_DATA]" at bounding box center [530, 336] width 279 height 24
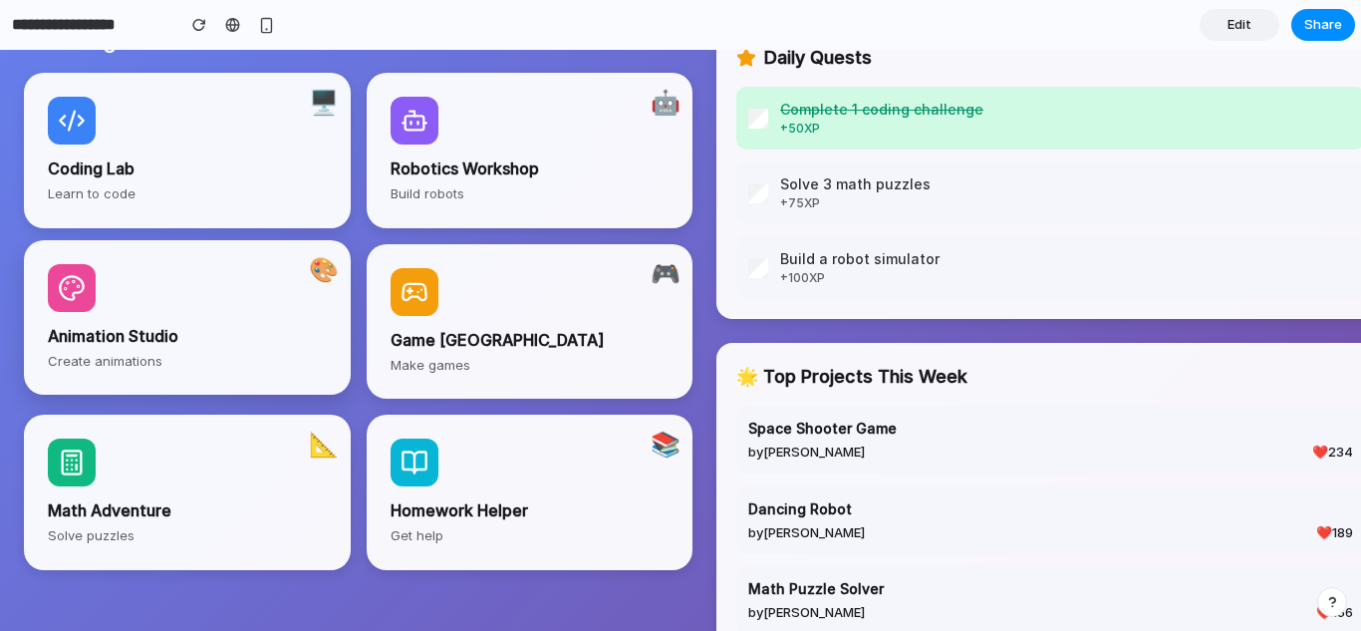
click at [250, 355] on p "Create animations" at bounding box center [187, 362] width 279 height 20
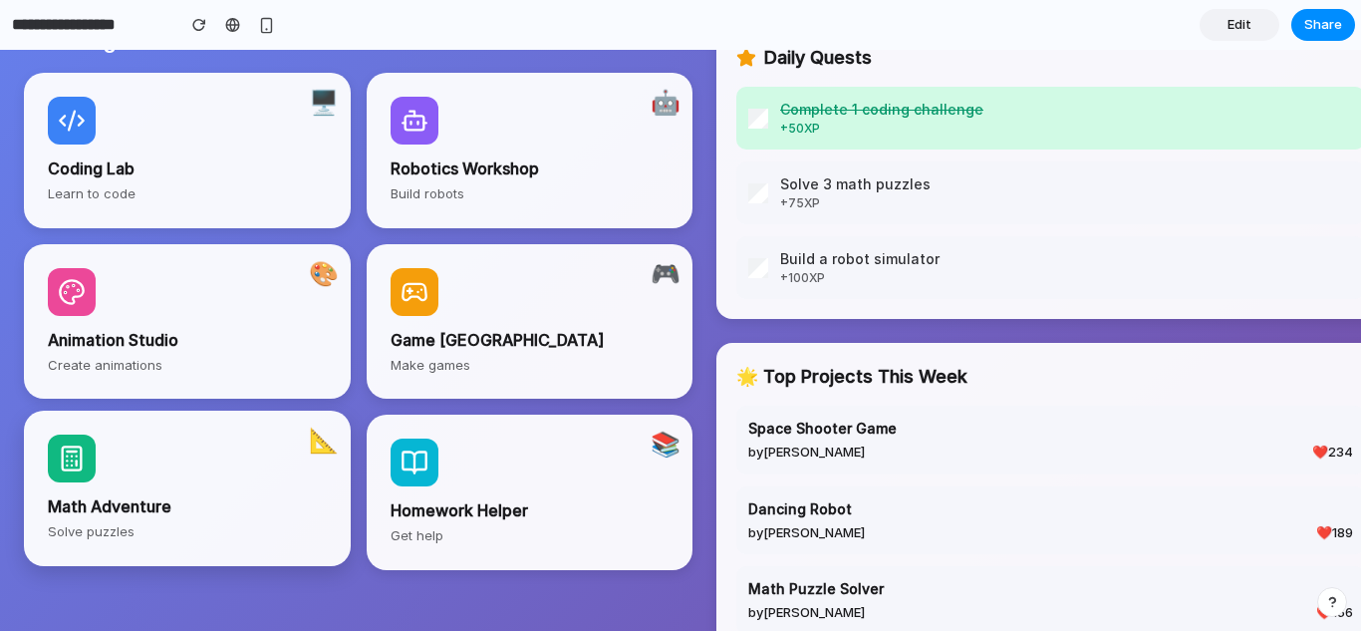
click at [254, 511] on h3 "Math Adventure" at bounding box center [187, 506] width 279 height 24
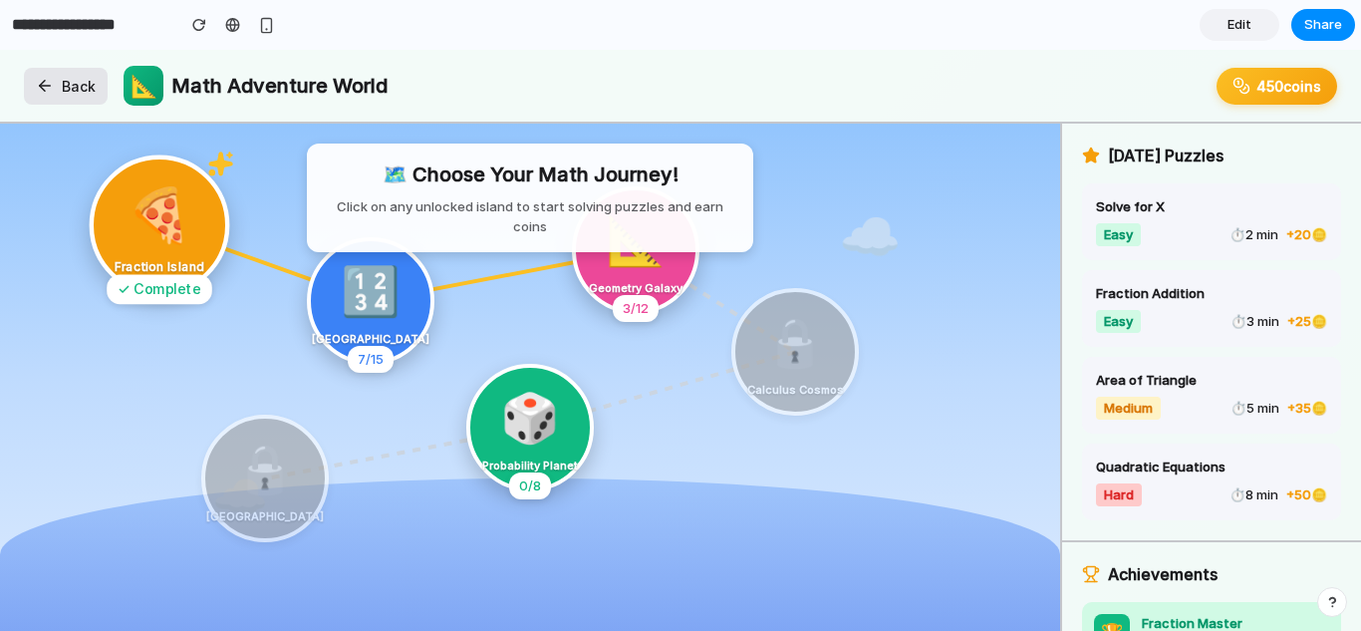
click at [153, 202] on div "🍕" at bounding box center [160, 213] width 66 height 79
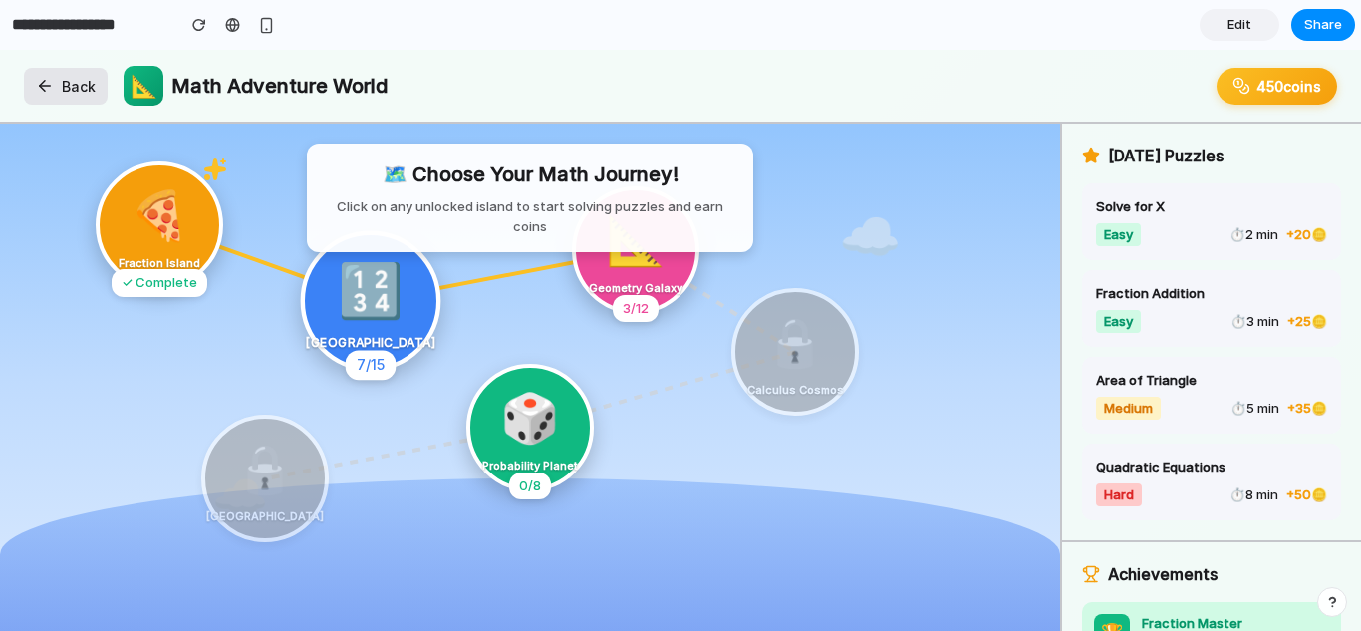
click at [391, 351] on div "[GEOGRAPHIC_DATA]" at bounding box center [371, 343] width 146 height 18
click at [661, 246] on div "🗺️ Choose Your Math Journey! Click on any unlocked island to start solving puzz…" at bounding box center [530, 197] width 446 height 109
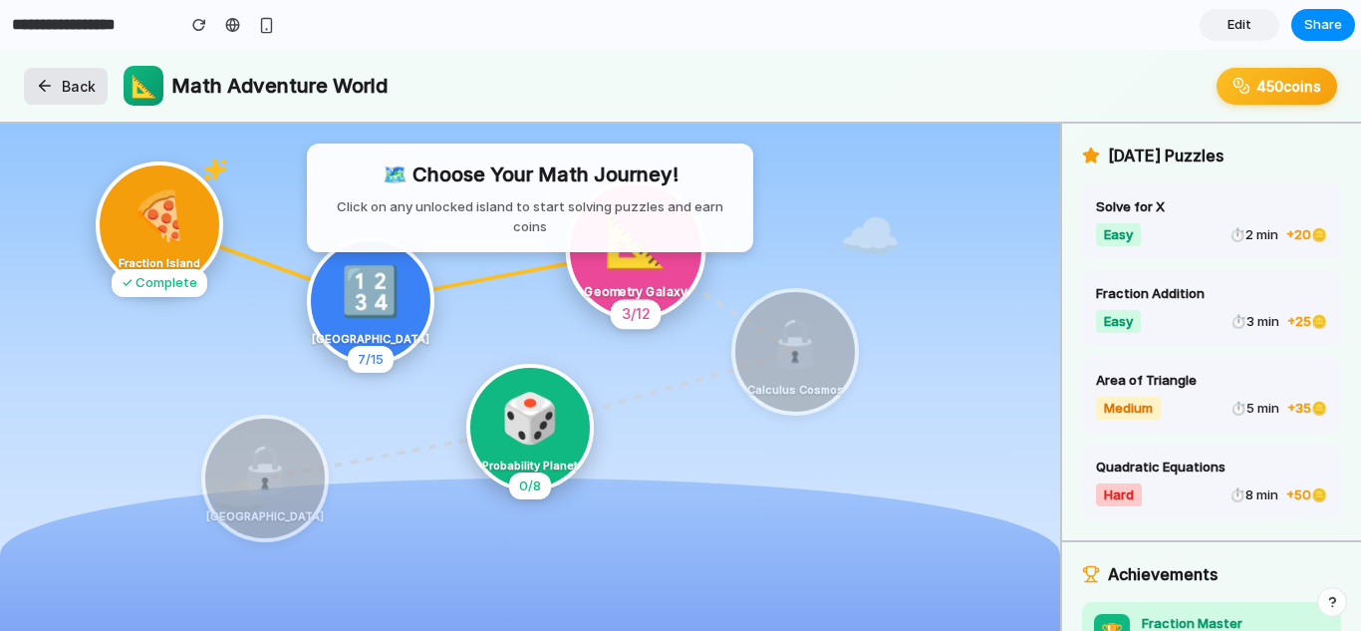
click at [650, 297] on div "Geometry Galaxy" at bounding box center [636, 292] width 121 height 18
click at [78, 88] on button "Back" at bounding box center [66, 86] width 84 height 37
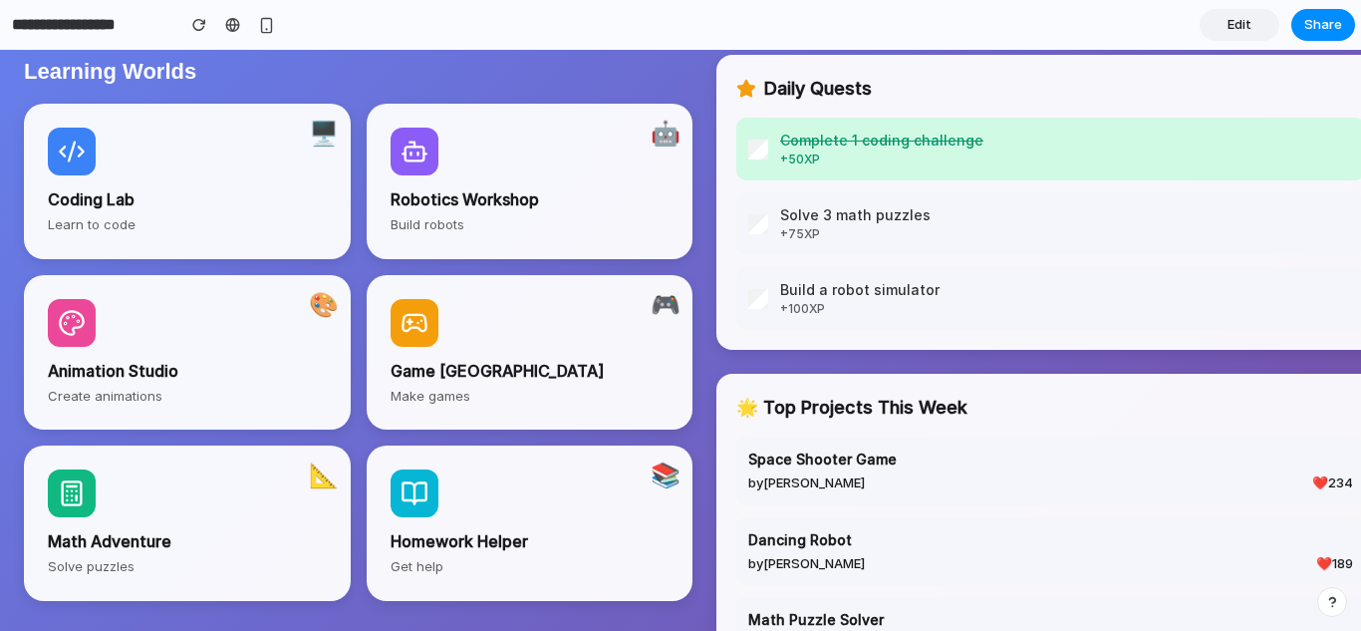
scroll to position [410, 0]
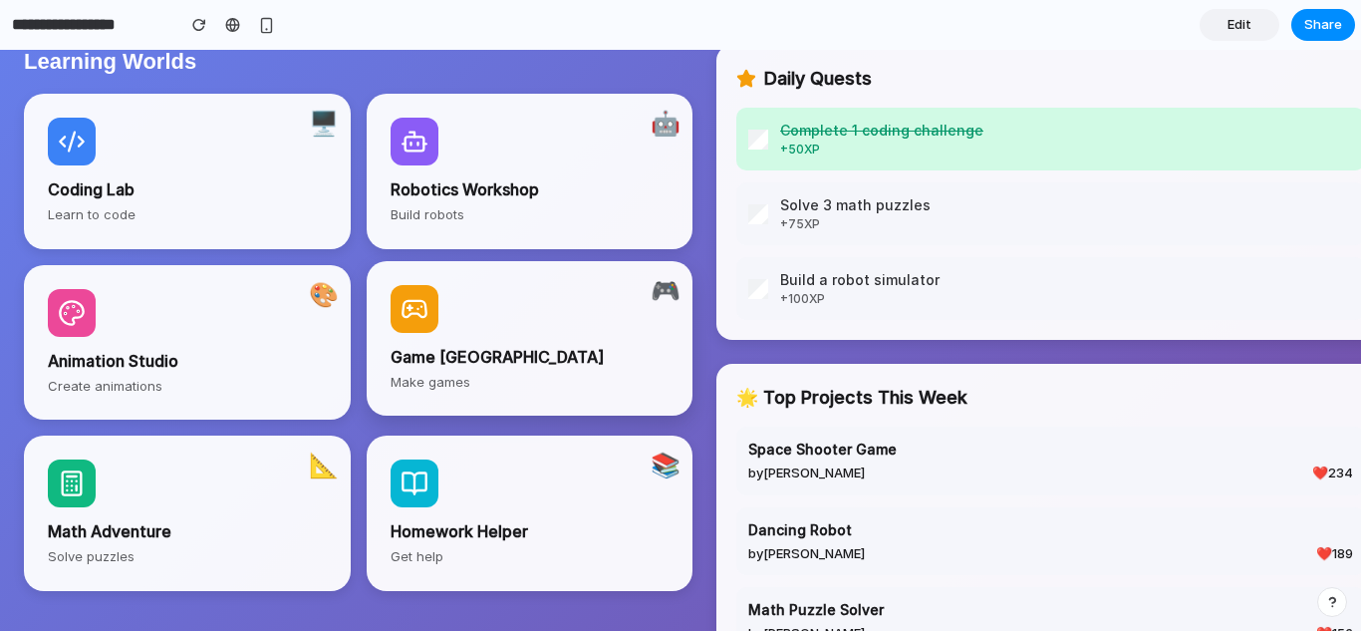
click at [525, 350] on h3 "Game [GEOGRAPHIC_DATA]" at bounding box center [530, 357] width 279 height 24
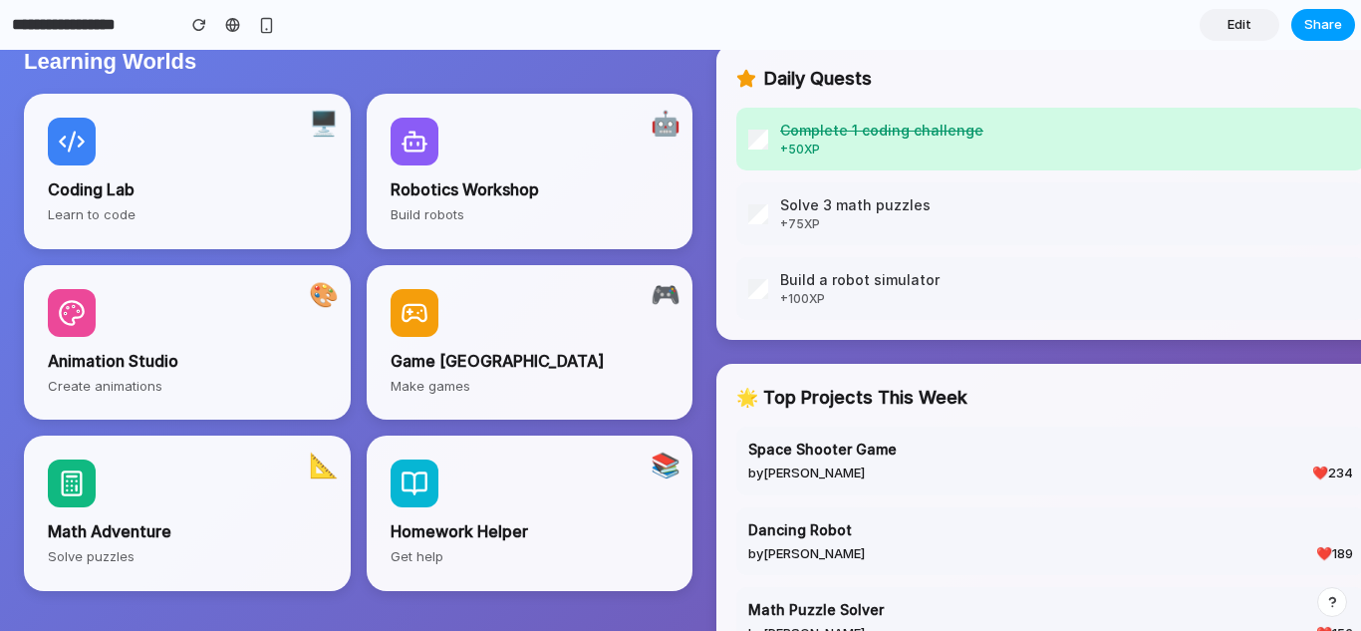
click at [1291, 23] on button "Share" at bounding box center [1323, 25] width 64 height 32
click at [1108, 368] on div "Share ' Kids Learning Hub ' Tech For Teach Creator Anyone at Tech-for-teach Ful…" at bounding box center [680, 315] width 1361 height 631
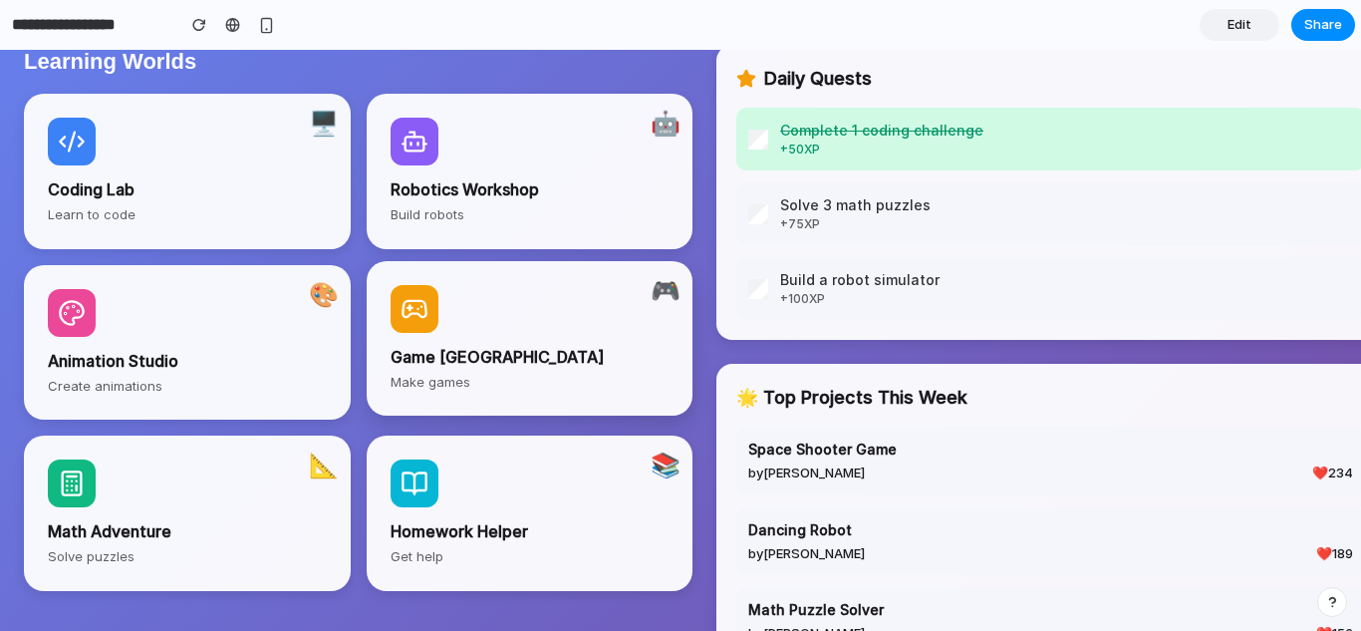
scroll to position [0, 0]
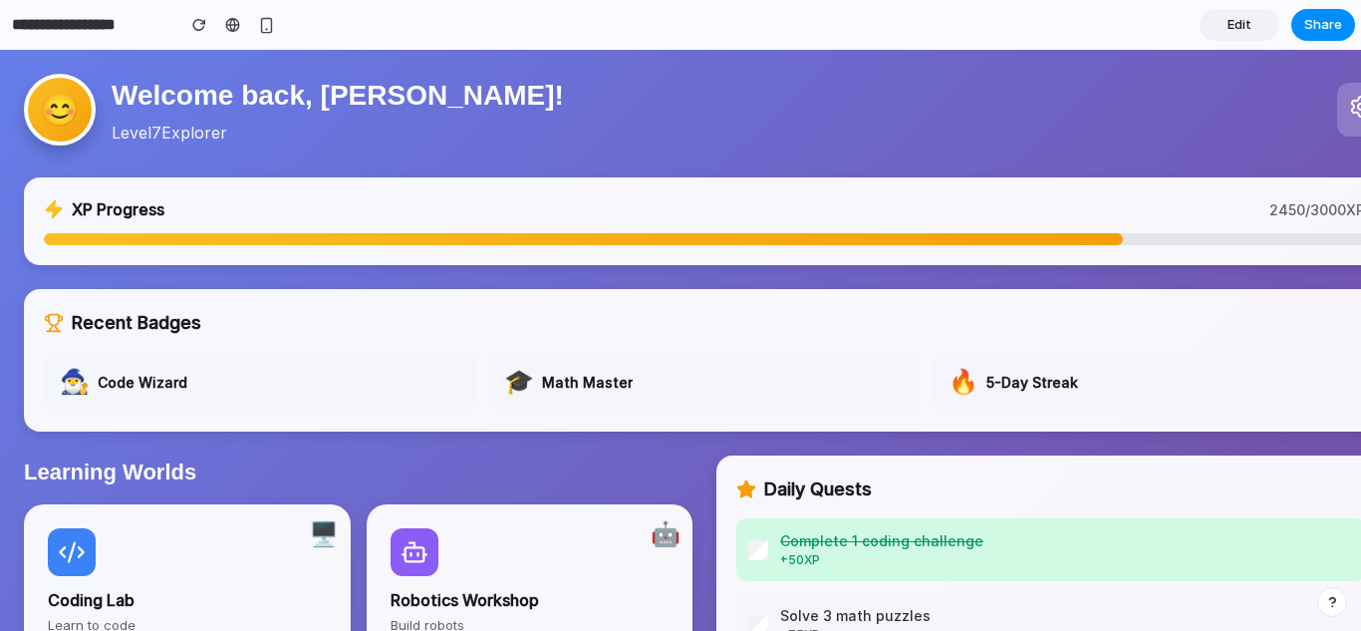
click at [1338, 130] on button at bounding box center [1361, 110] width 48 height 54
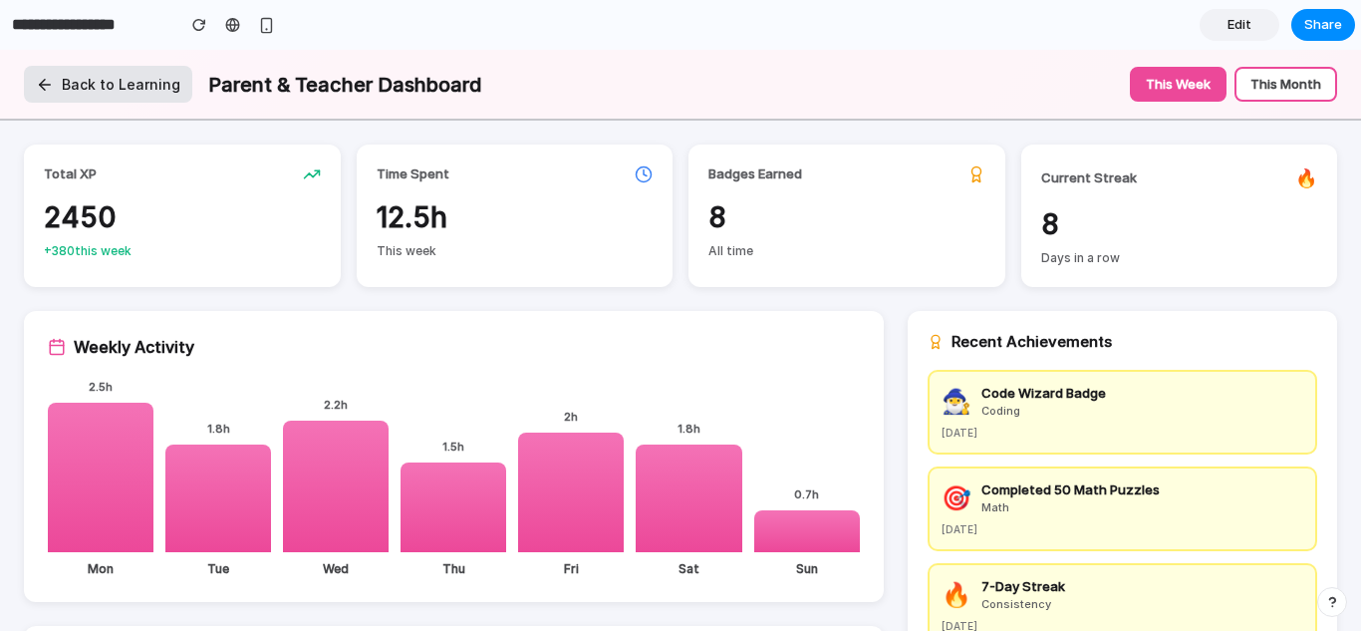
click at [64, 100] on button "Back to Learning" at bounding box center [108, 84] width 168 height 37
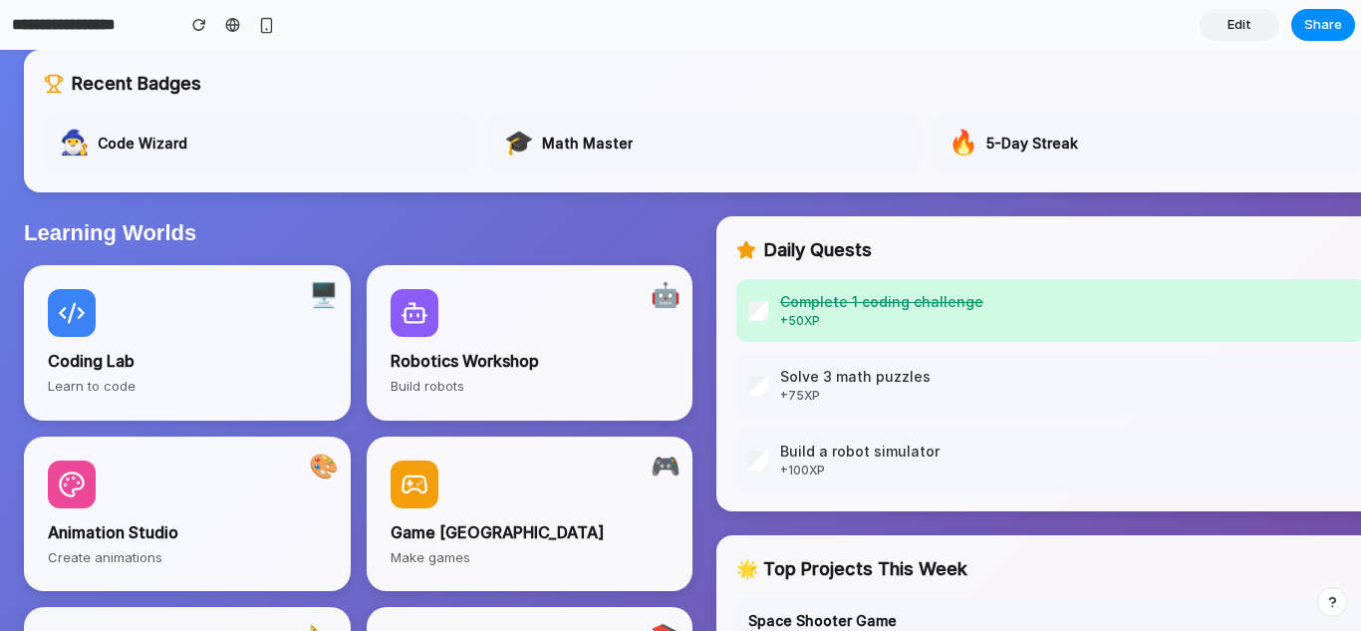
scroll to position [431, 0]
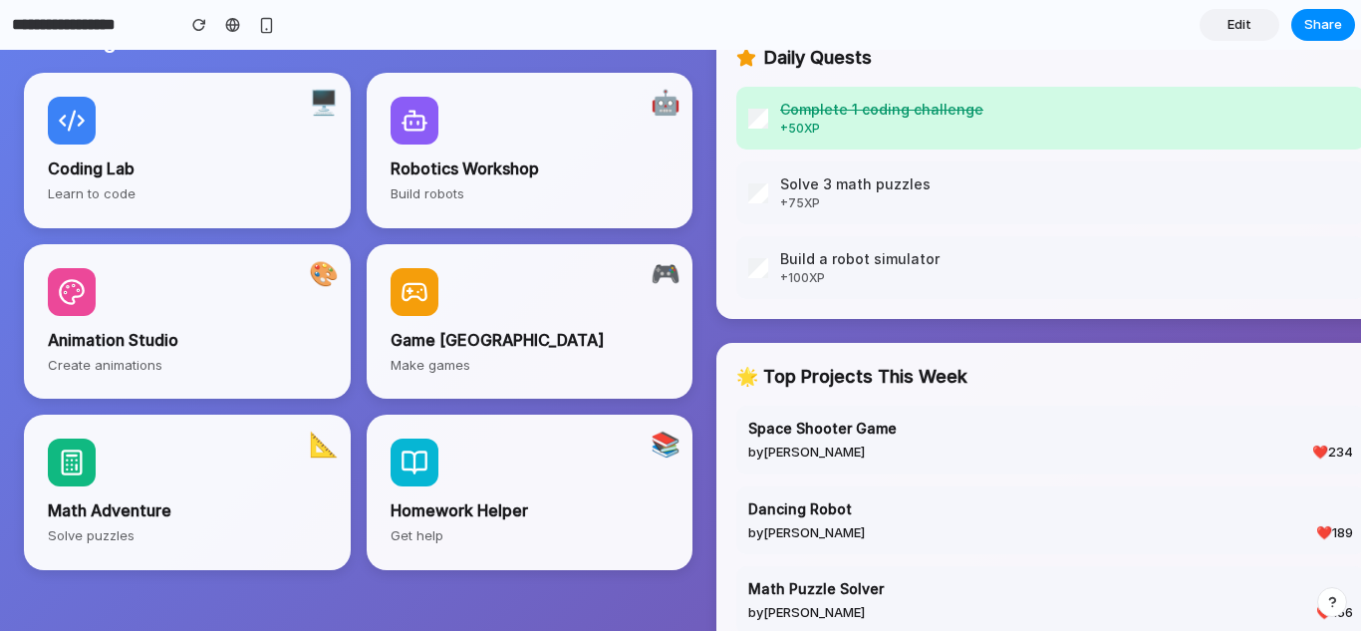
click at [95, 45] on div "**********" at bounding box center [141, 25] width 282 height 44
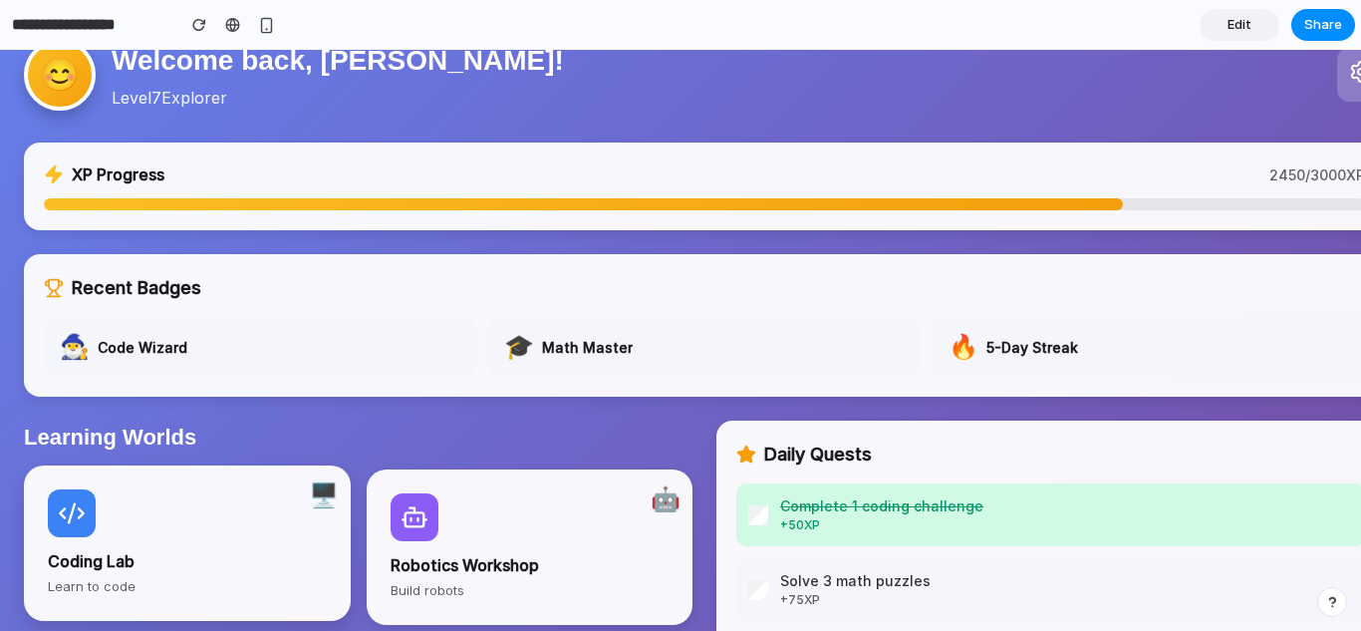
scroll to position [0, 0]
